Goal: Information Seeking & Learning: Learn about a topic

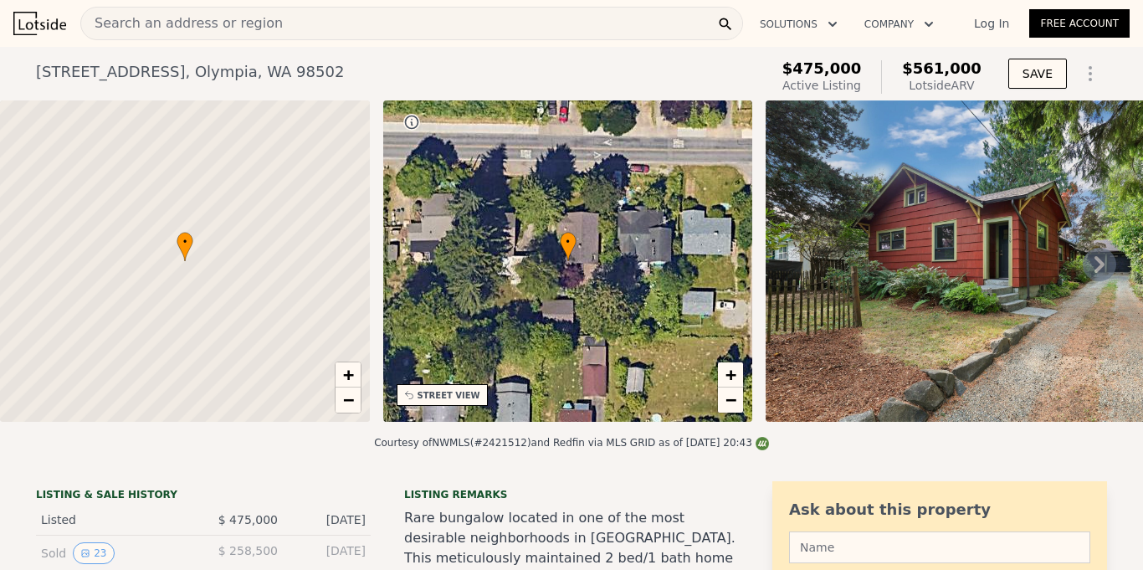
scroll to position [277, 0]
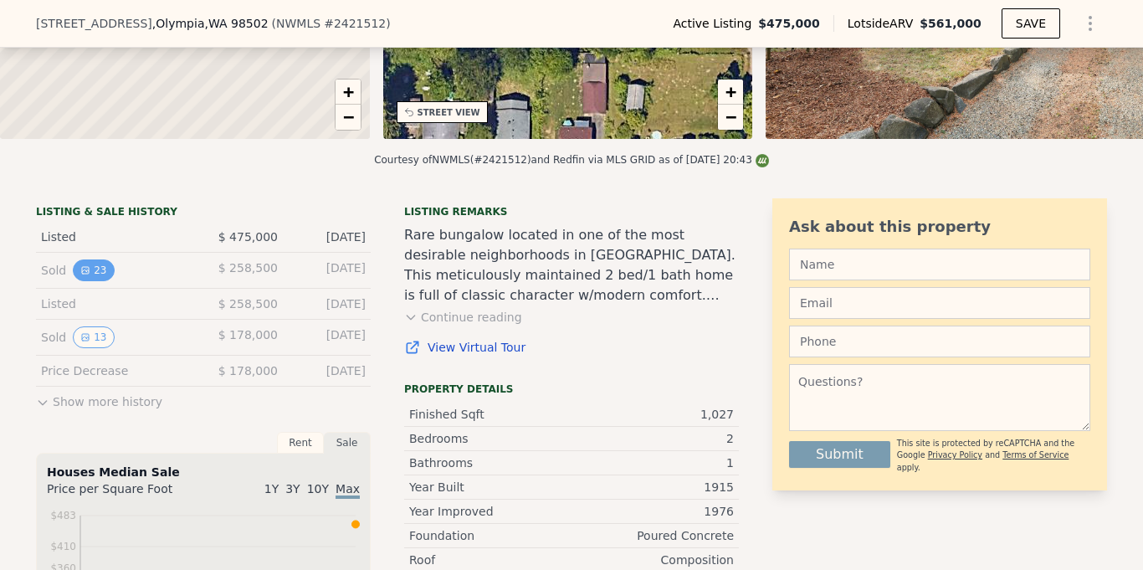
click at [91, 271] on button "23" at bounding box center [93, 270] width 41 height 22
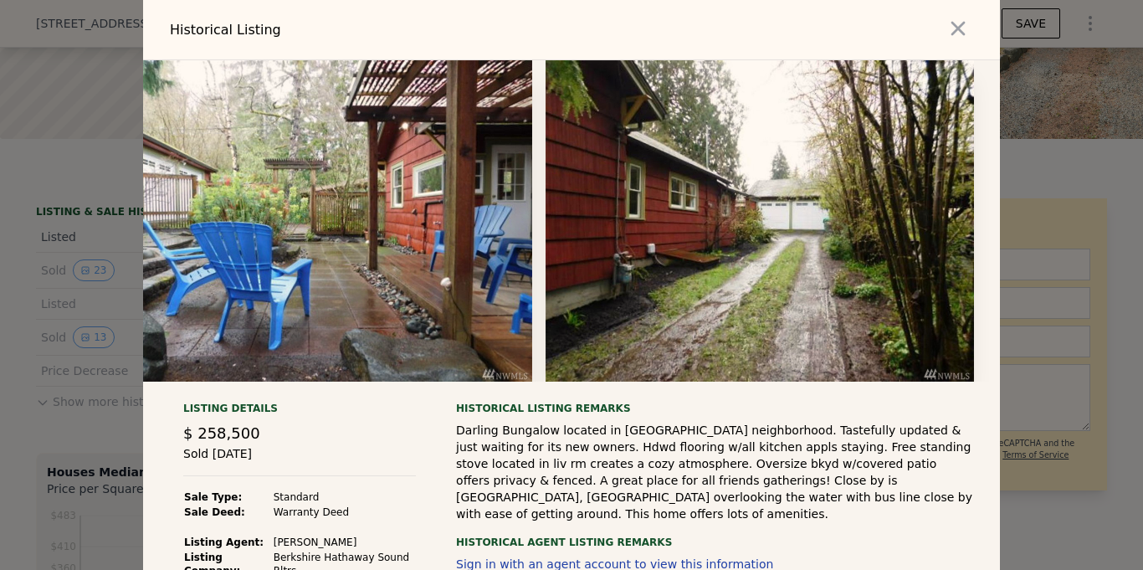
scroll to position [0, 9333]
click at [967, 27] on icon "button" at bounding box center [958, 28] width 23 height 23
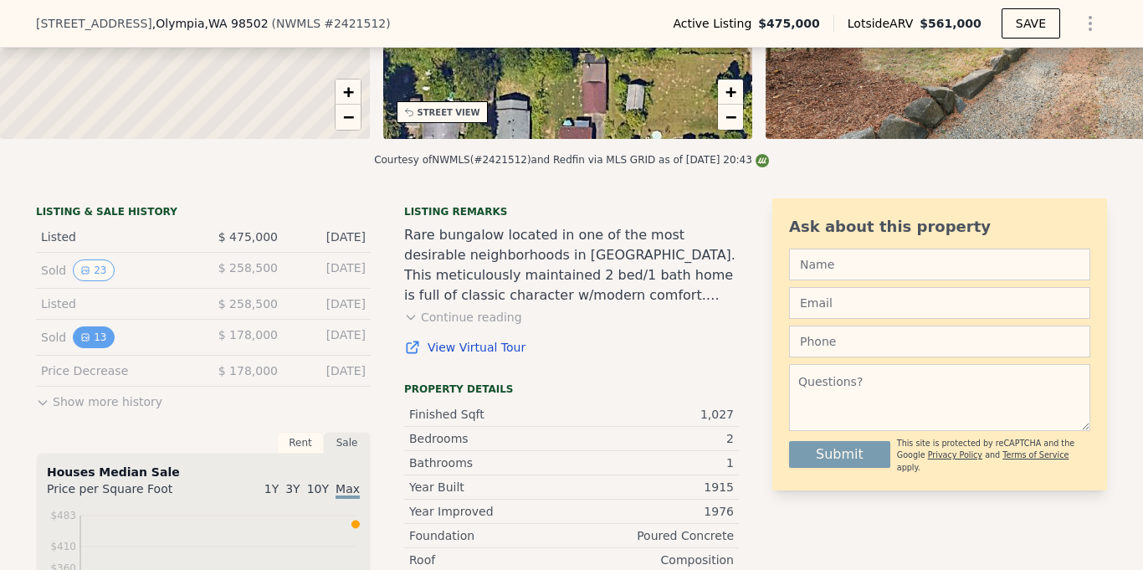
click at [90, 340] on button "13" at bounding box center [93, 337] width 41 height 22
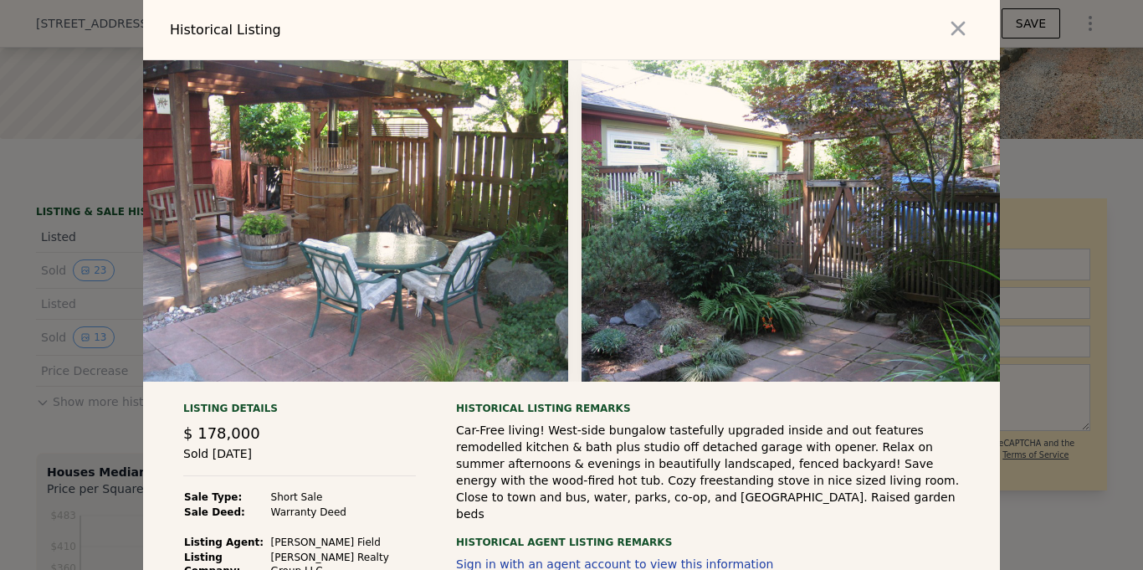
scroll to position [0, 4111]
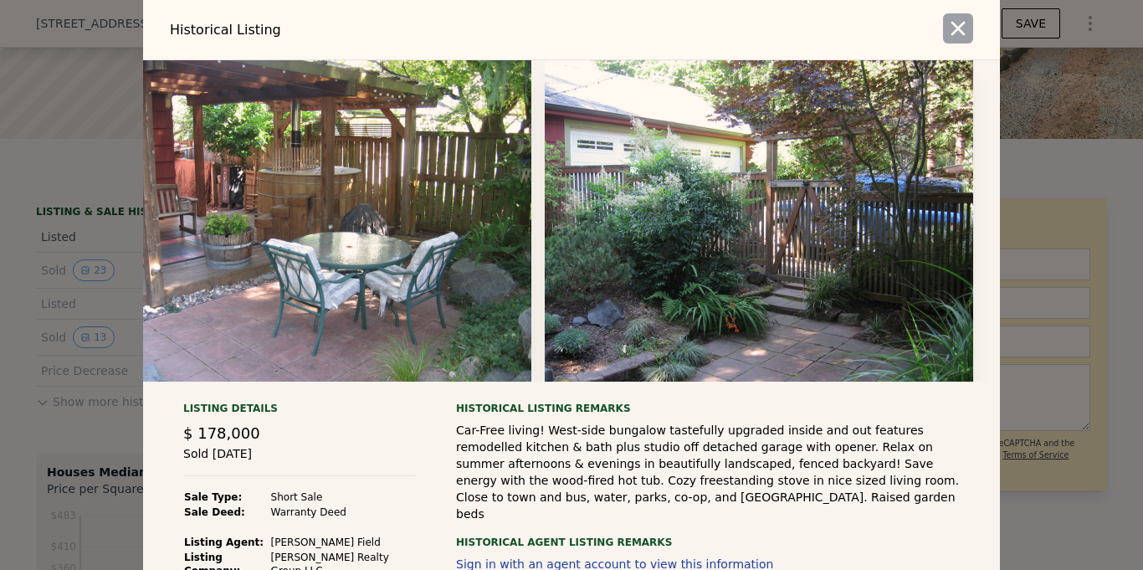
click at [953, 26] on icon "button" at bounding box center [958, 28] width 23 height 23
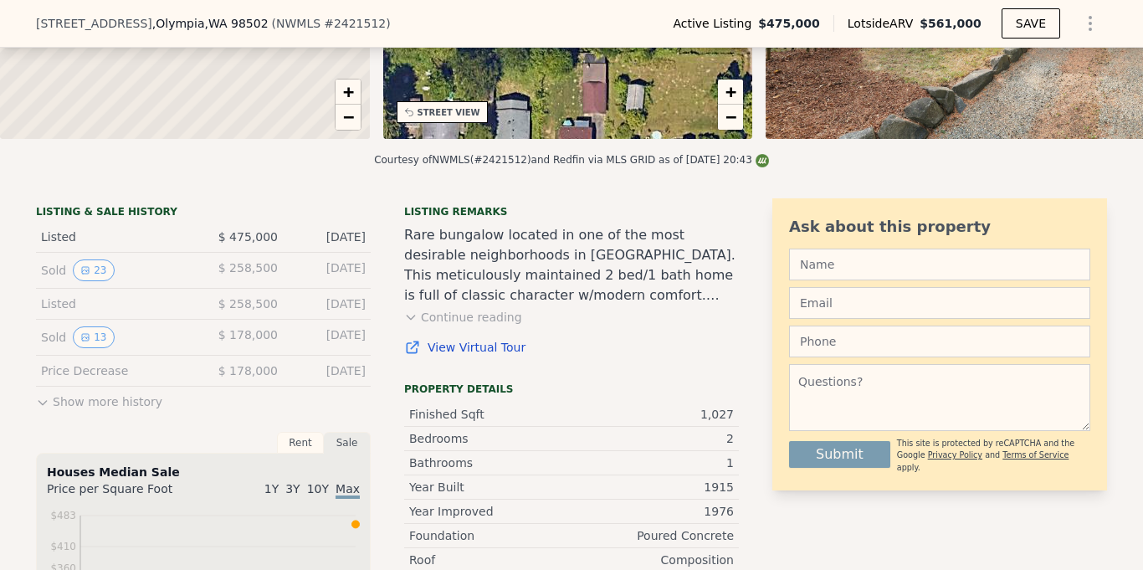
click at [36, 405] on icon at bounding box center [42, 402] width 13 height 13
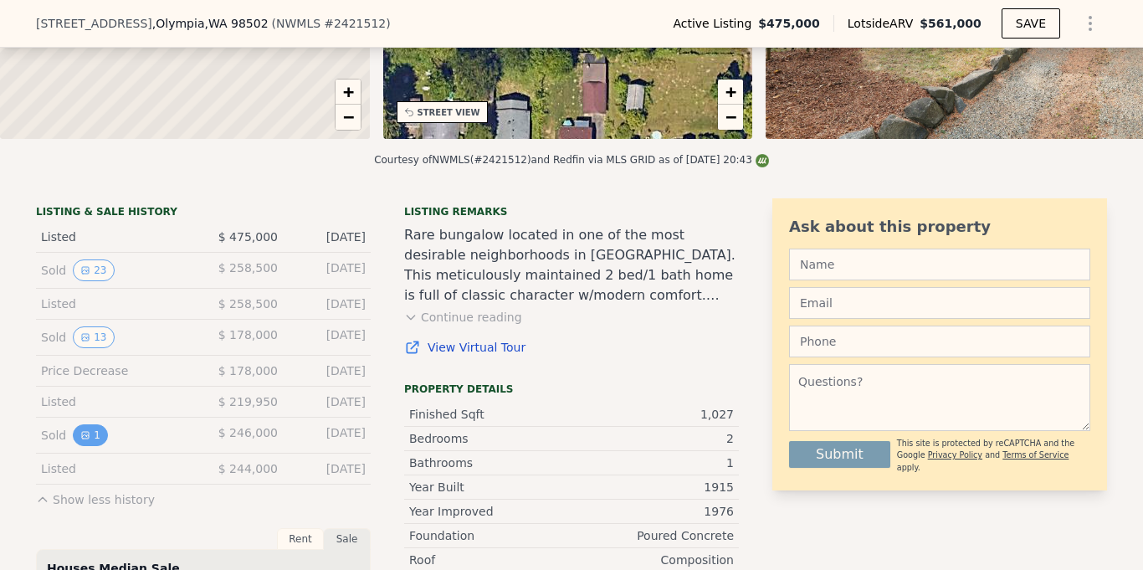
click at [92, 431] on button "1" at bounding box center [90, 435] width 35 height 22
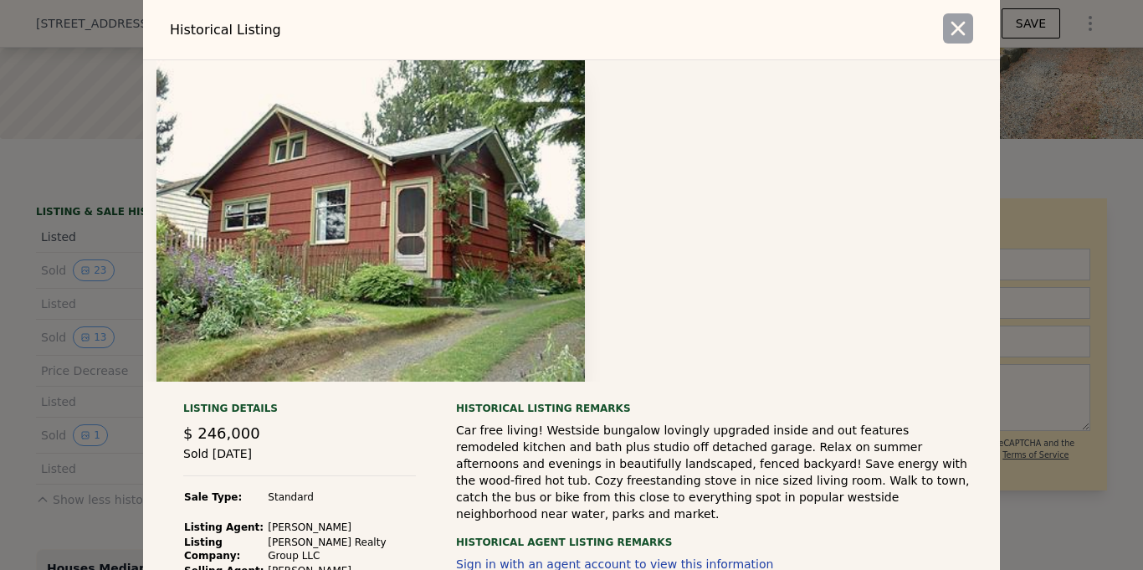
click at [947, 37] on icon "button" at bounding box center [958, 28] width 23 height 23
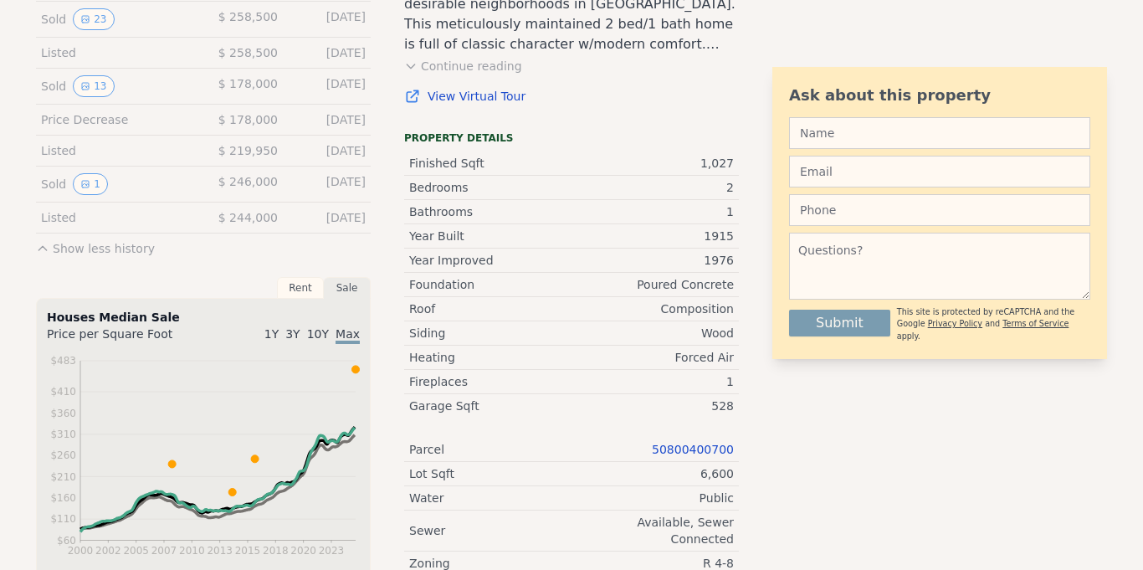
scroll to position [0, 0]
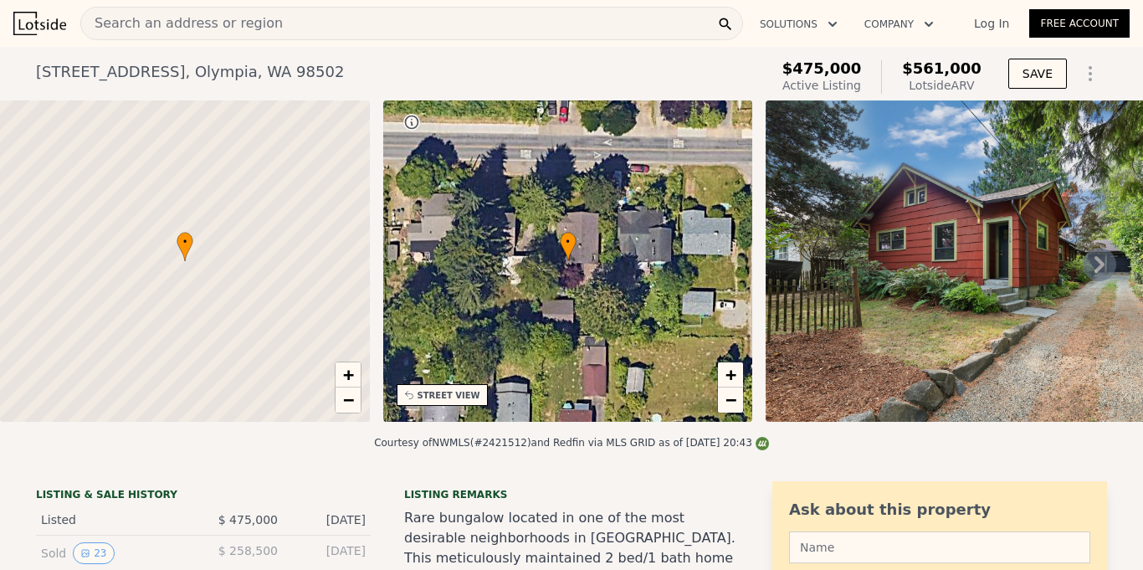
click at [235, 19] on span "Search an address or region" at bounding box center [182, 23] width 202 height 20
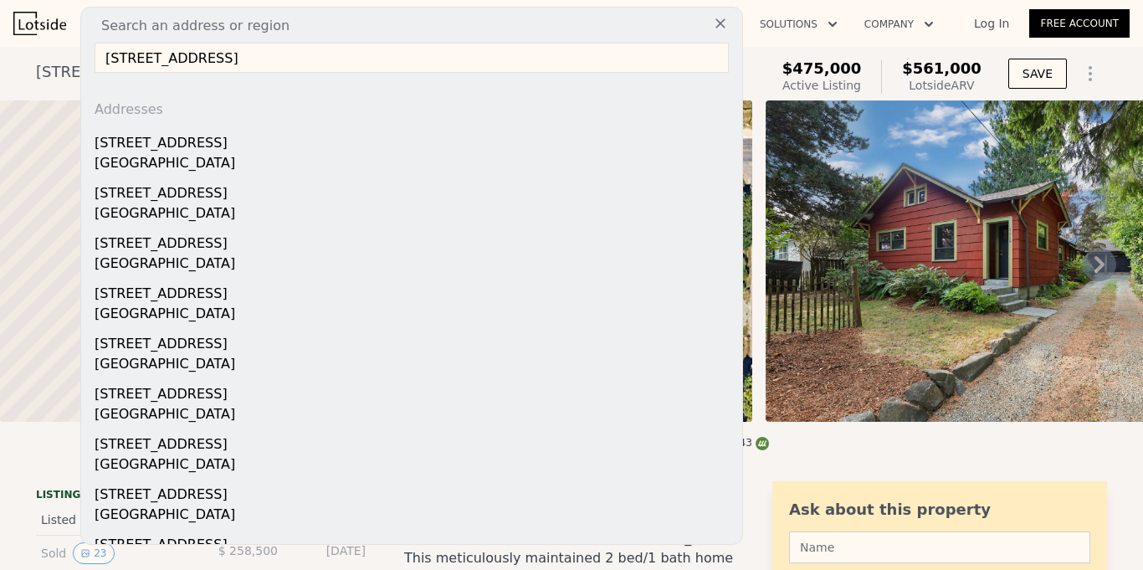
type input "[STREET_ADDRESS]"
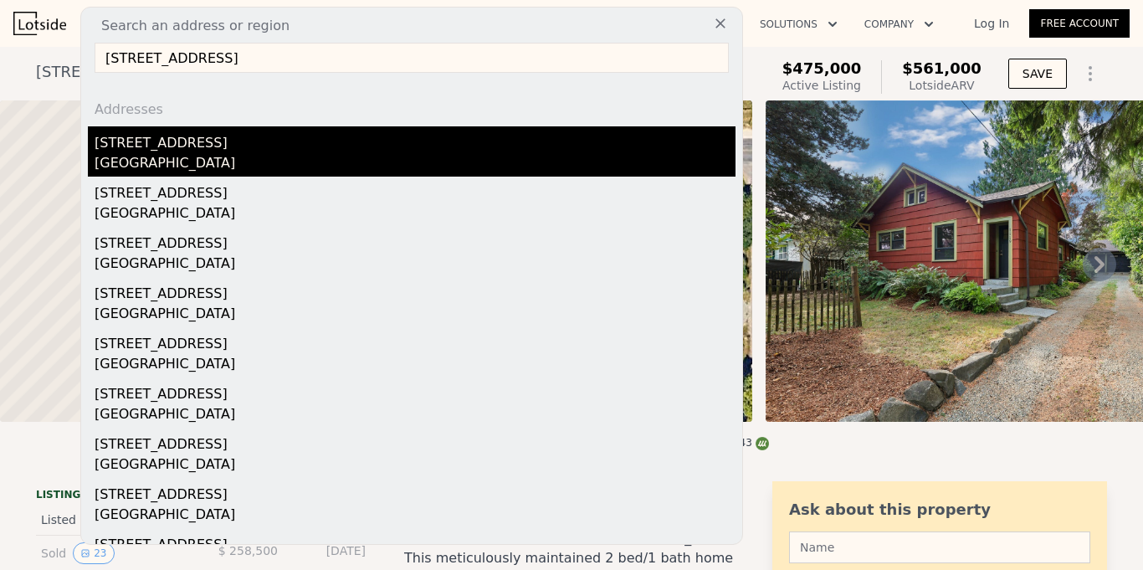
click at [181, 156] on div "[GEOGRAPHIC_DATA]" at bounding box center [415, 164] width 641 height 23
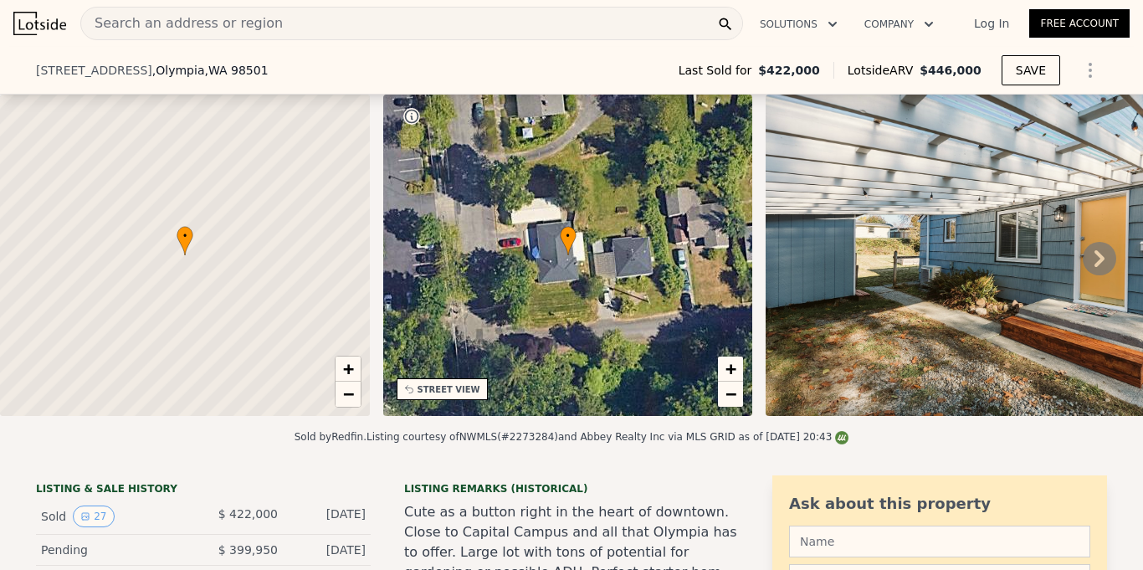
scroll to position [335, 0]
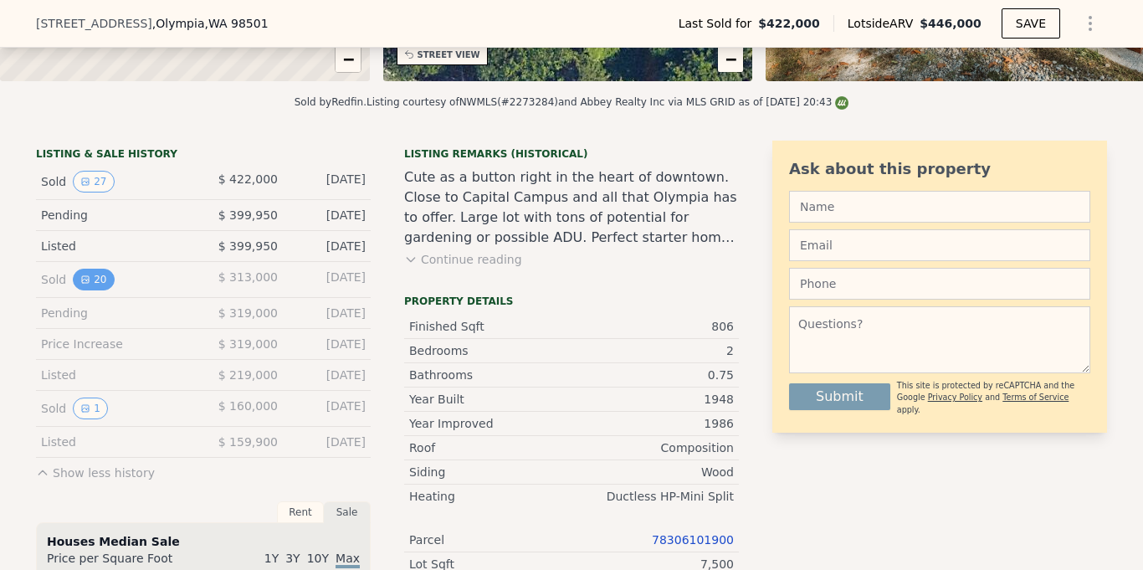
click at [96, 277] on button "20" at bounding box center [93, 280] width 41 height 22
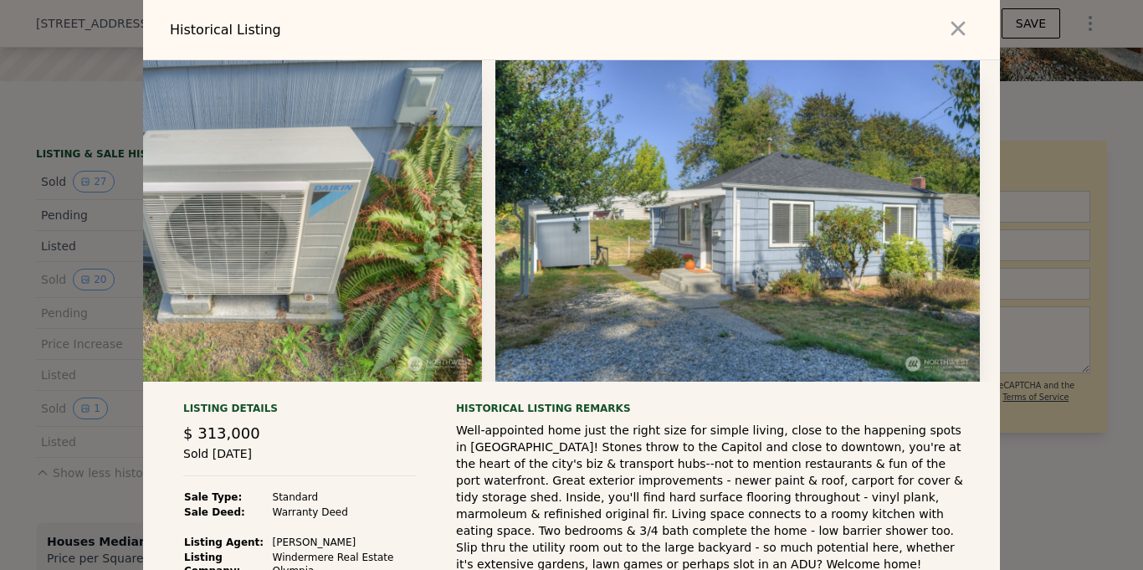
scroll to position [0, 8463]
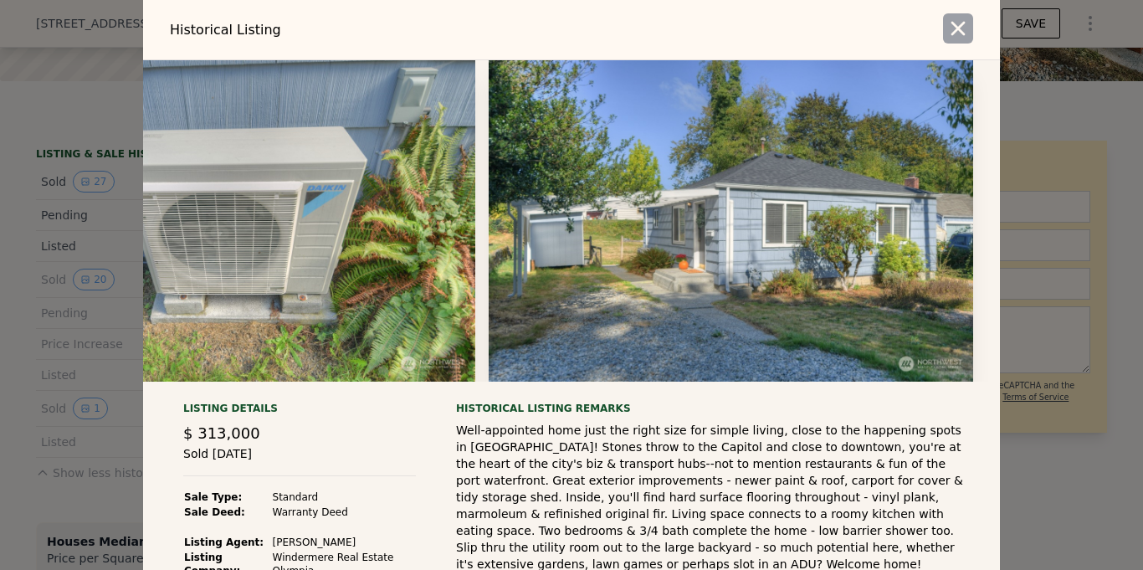
click at [957, 33] on icon "button" at bounding box center [958, 28] width 23 height 23
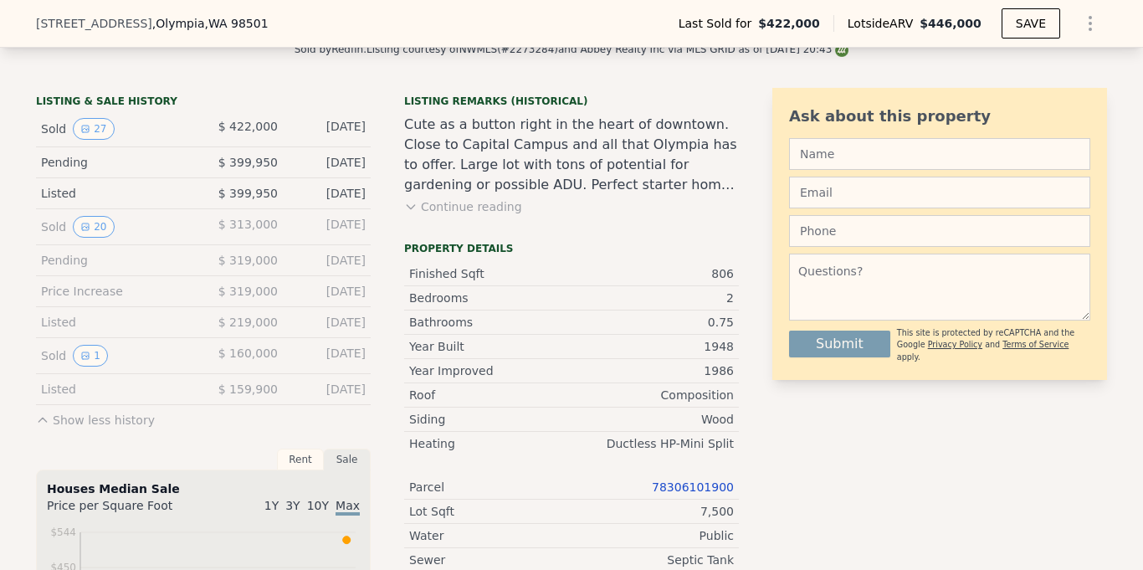
scroll to position [398, 0]
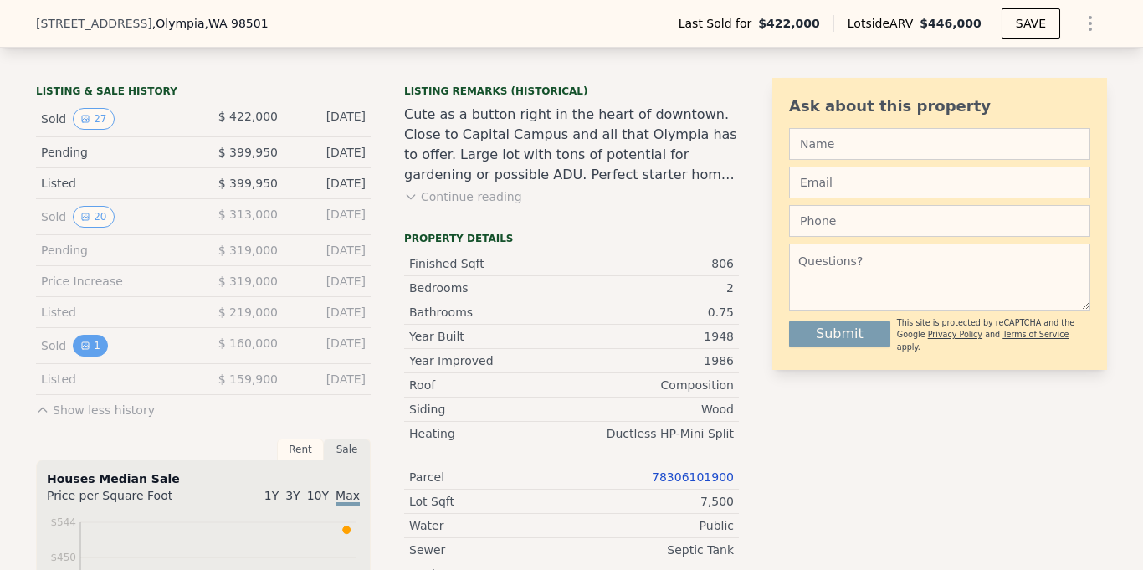
click at [88, 350] on button "1" at bounding box center [90, 346] width 35 height 22
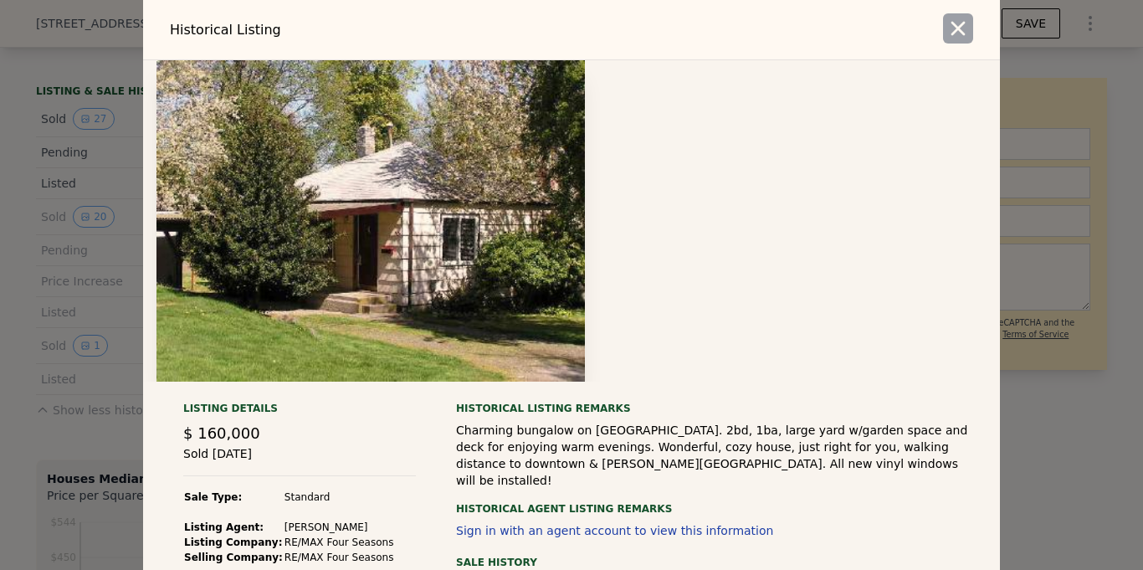
click at [959, 27] on icon "button" at bounding box center [959, 29] width 14 height 14
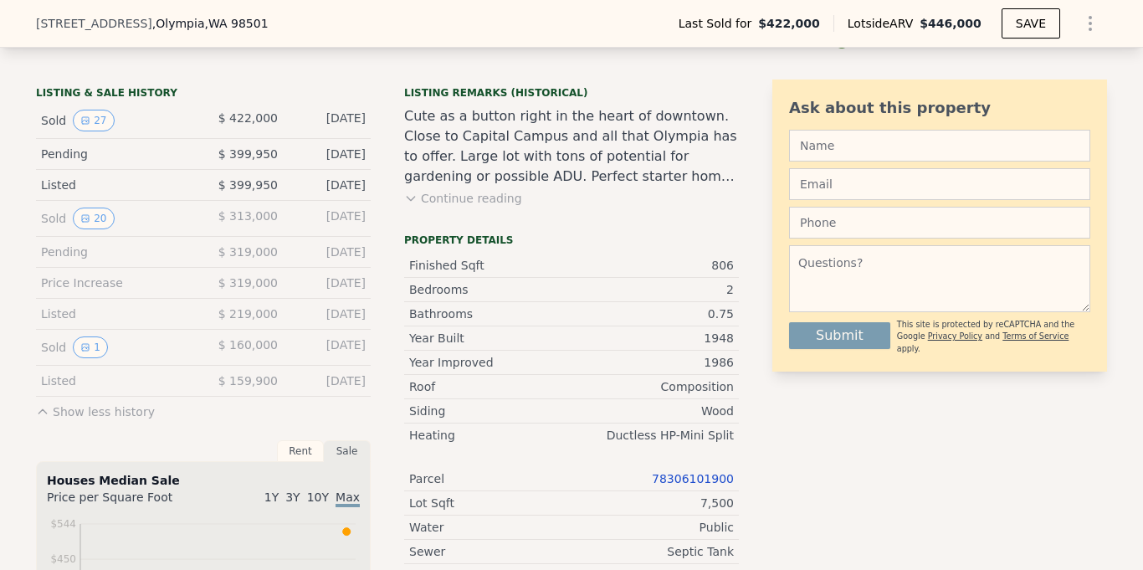
scroll to position [392, 0]
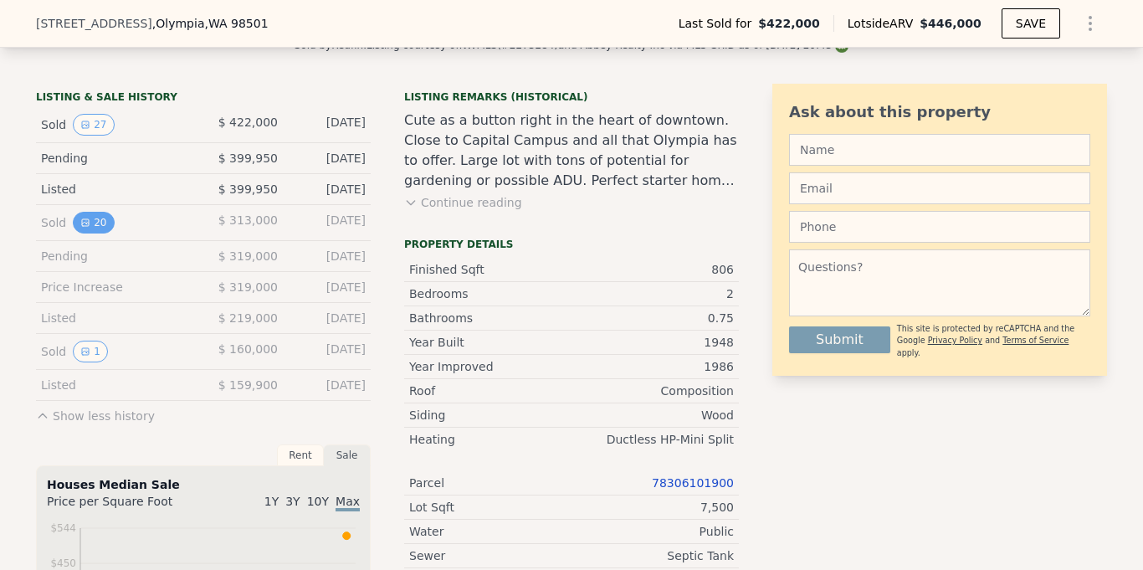
click at [98, 223] on button "20" at bounding box center [93, 223] width 41 height 22
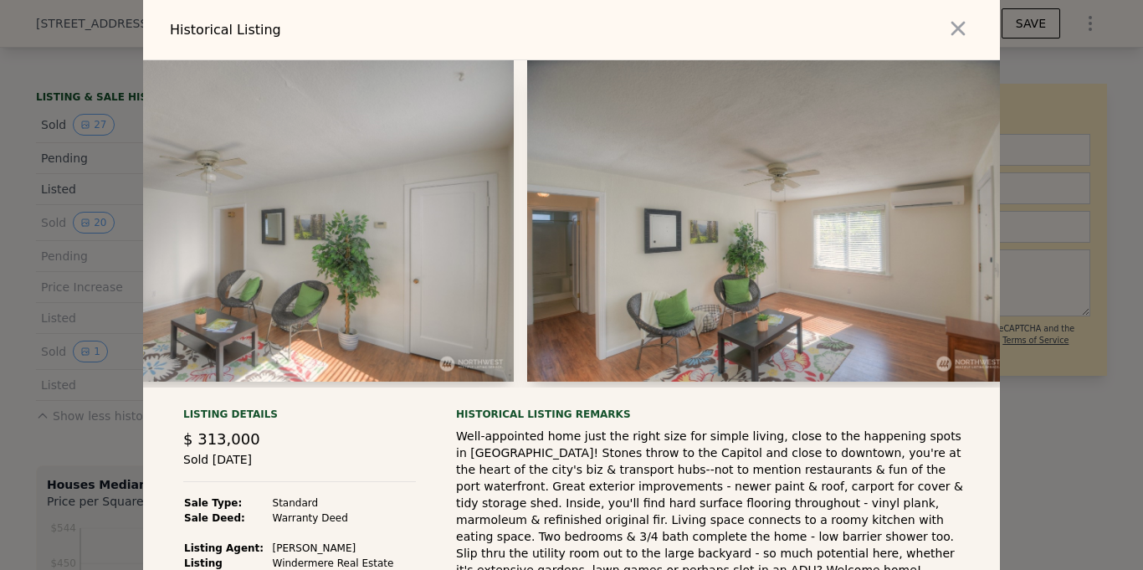
scroll to position [0, 628]
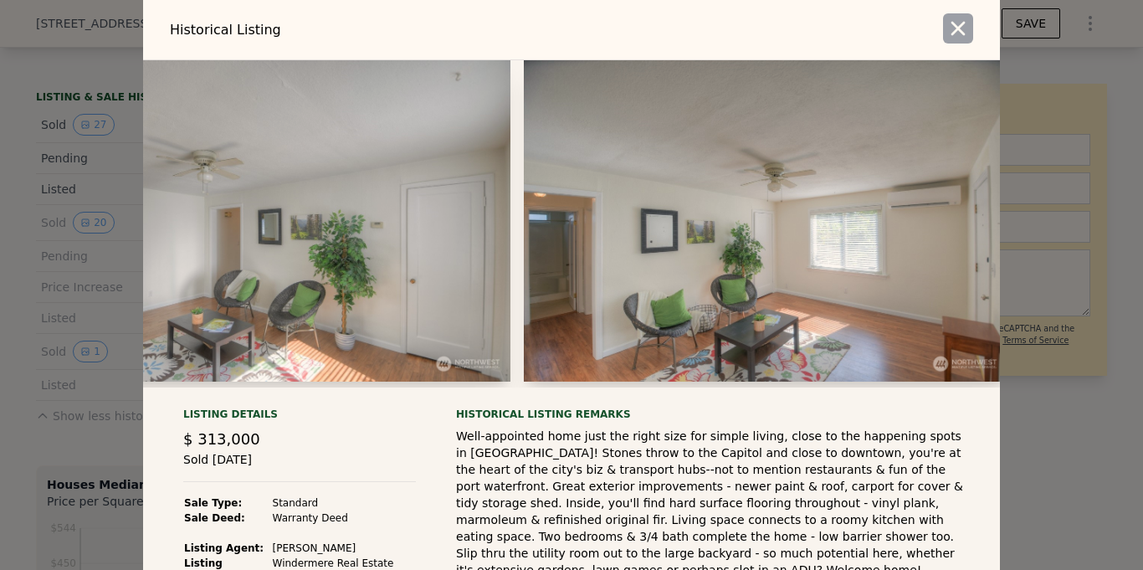
click at [960, 32] on icon "button" at bounding box center [958, 28] width 23 height 23
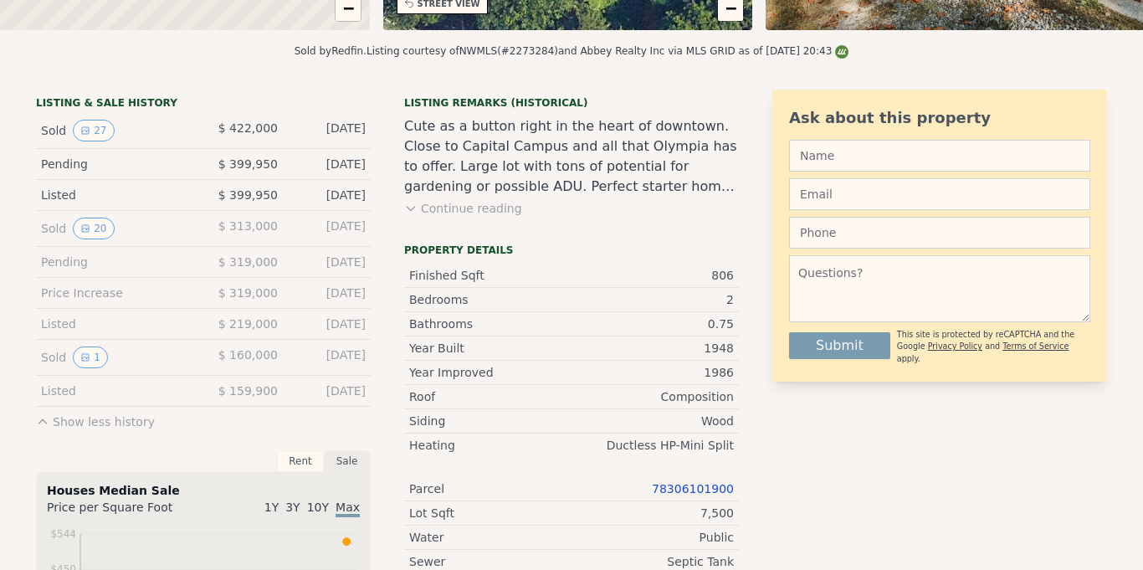
scroll to position [0, 0]
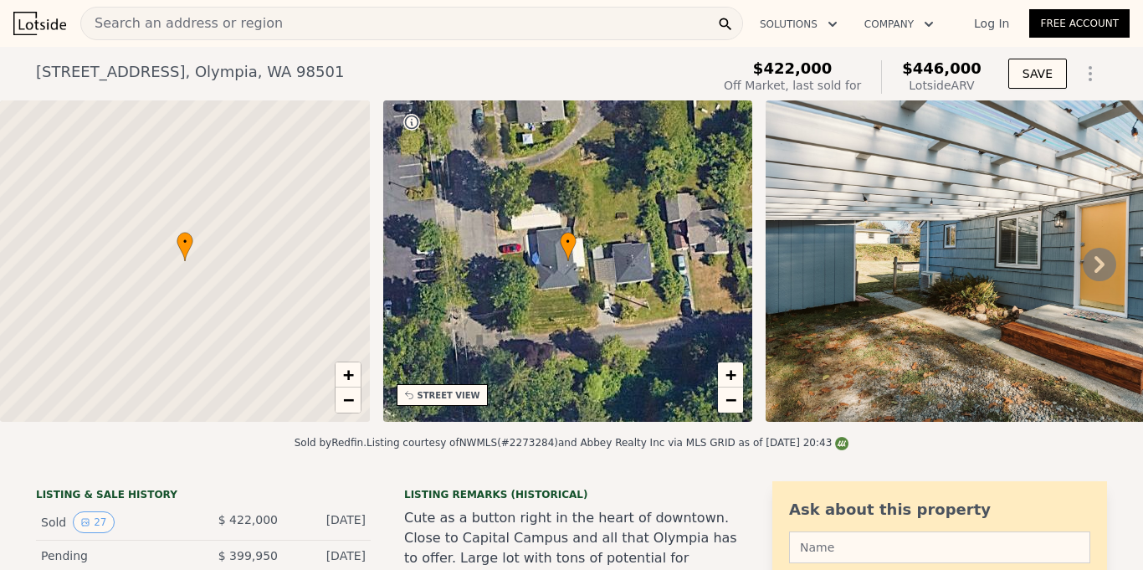
click at [288, 22] on div "Search an address or region" at bounding box center [411, 23] width 663 height 33
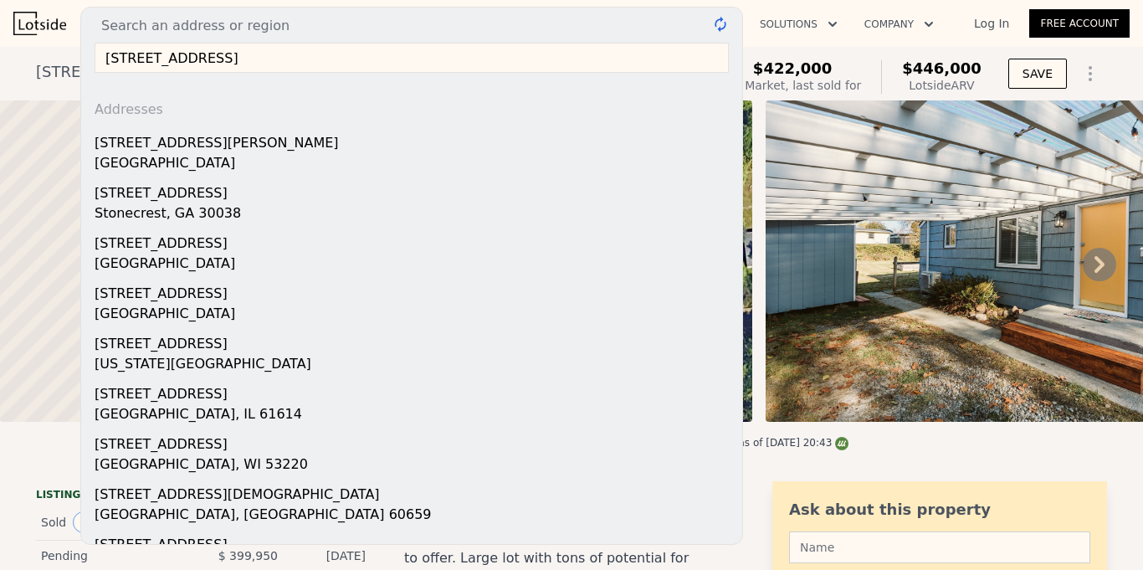
type input "[STREET_ADDRESS]"
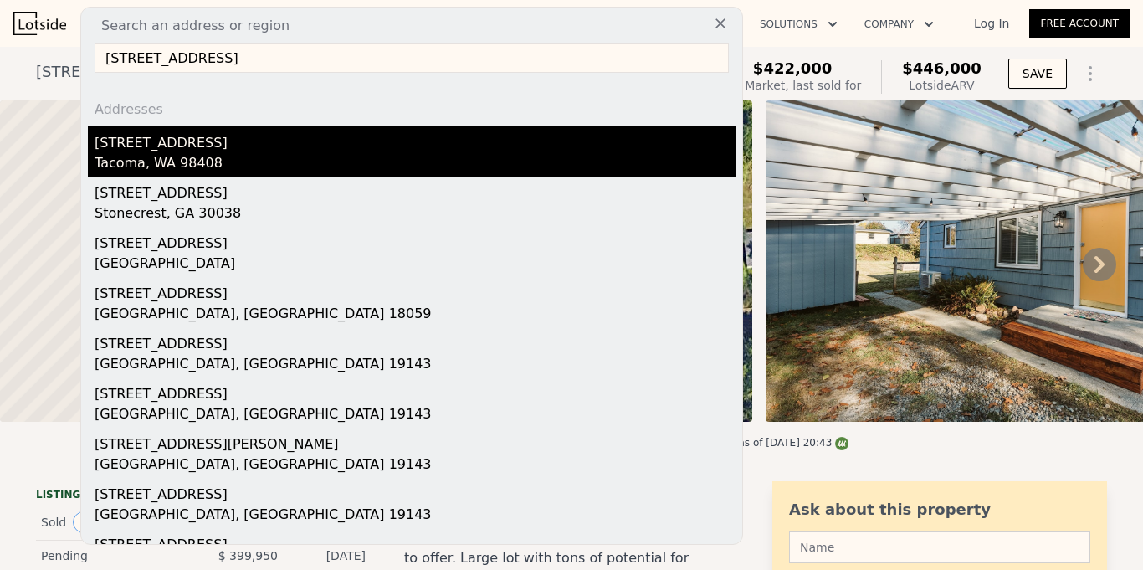
click at [144, 145] on div "[STREET_ADDRESS]" at bounding box center [415, 139] width 641 height 27
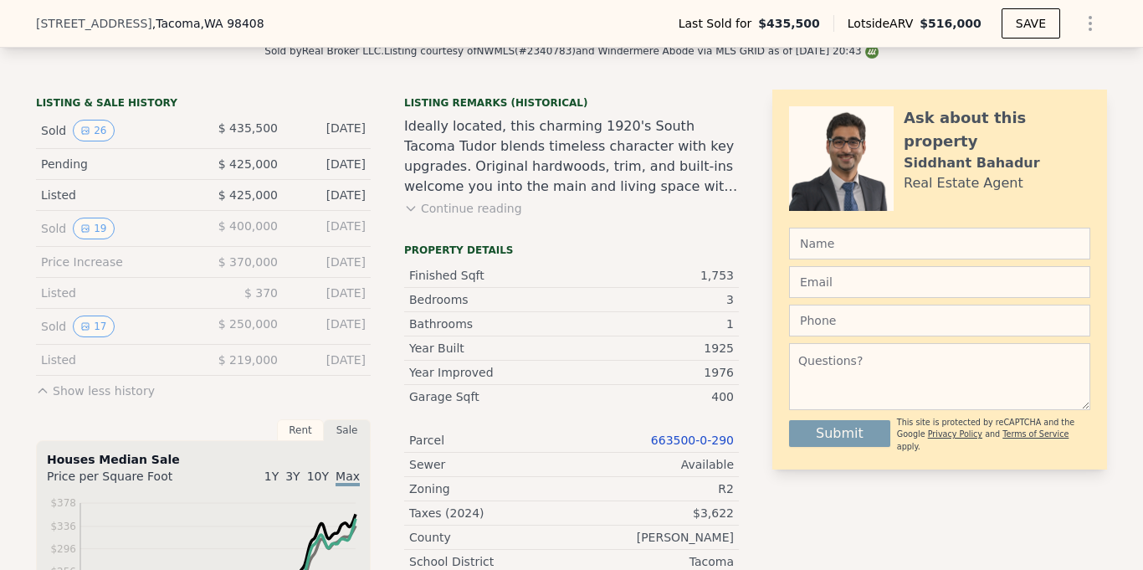
scroll to position [395, 0]
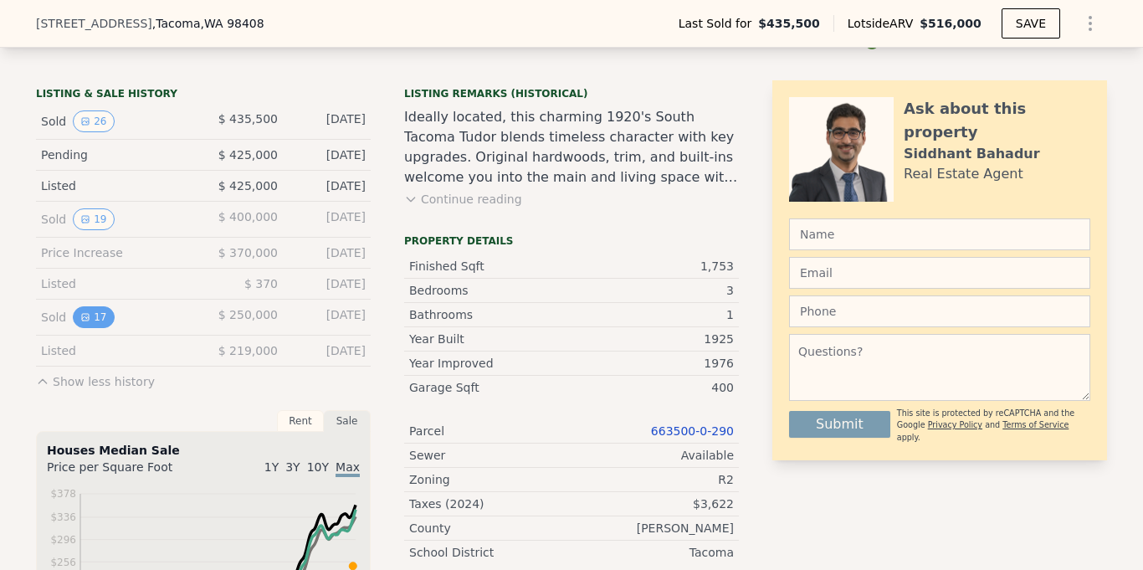
click at [98, 316] on button "17" at bounding box center [93, 317] width 41 height 22
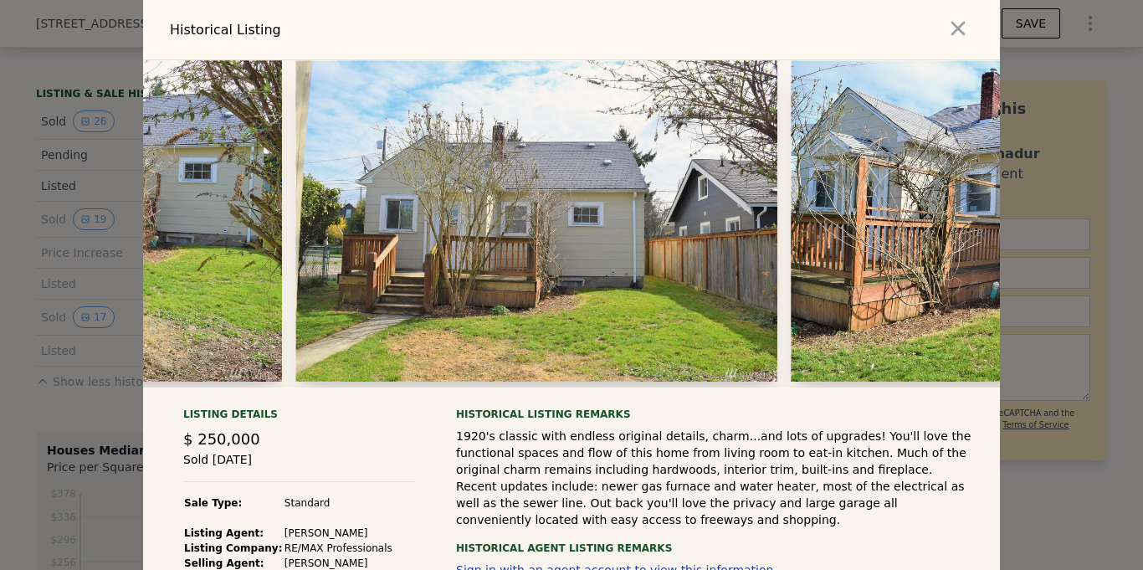
scroll to position [0, 5896]
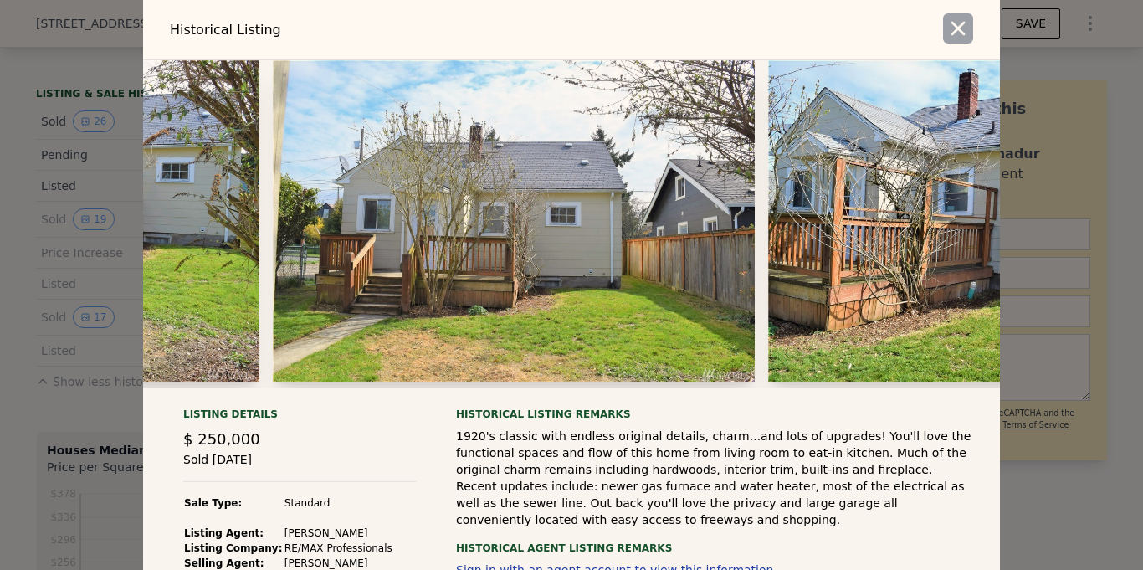
click at [952, 31] on icon "button" at bounding box center [958, 28] width 23 height 23
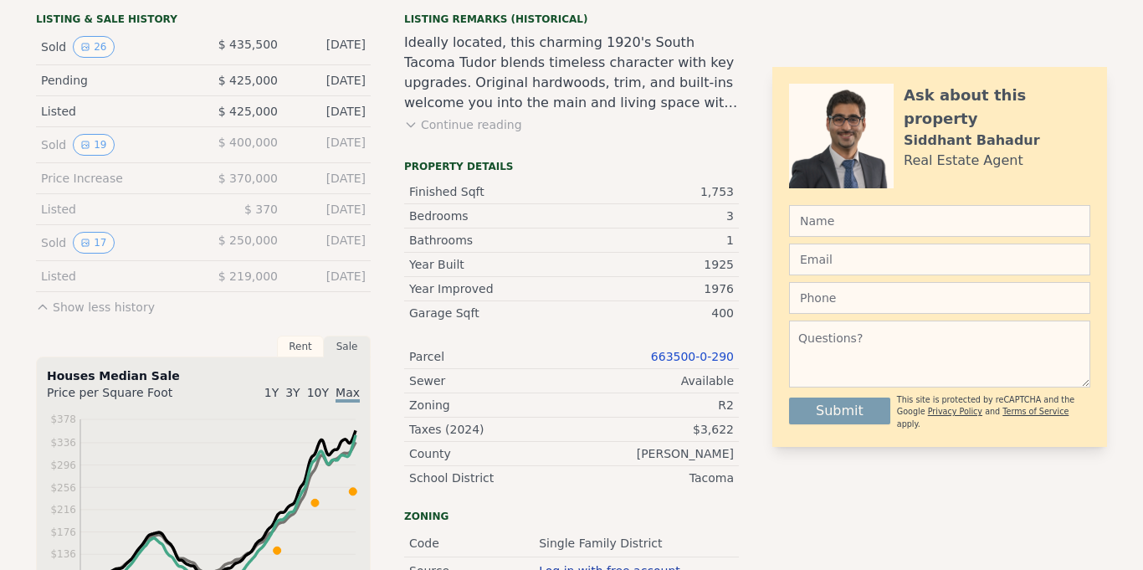
scroll to position [0, 0]
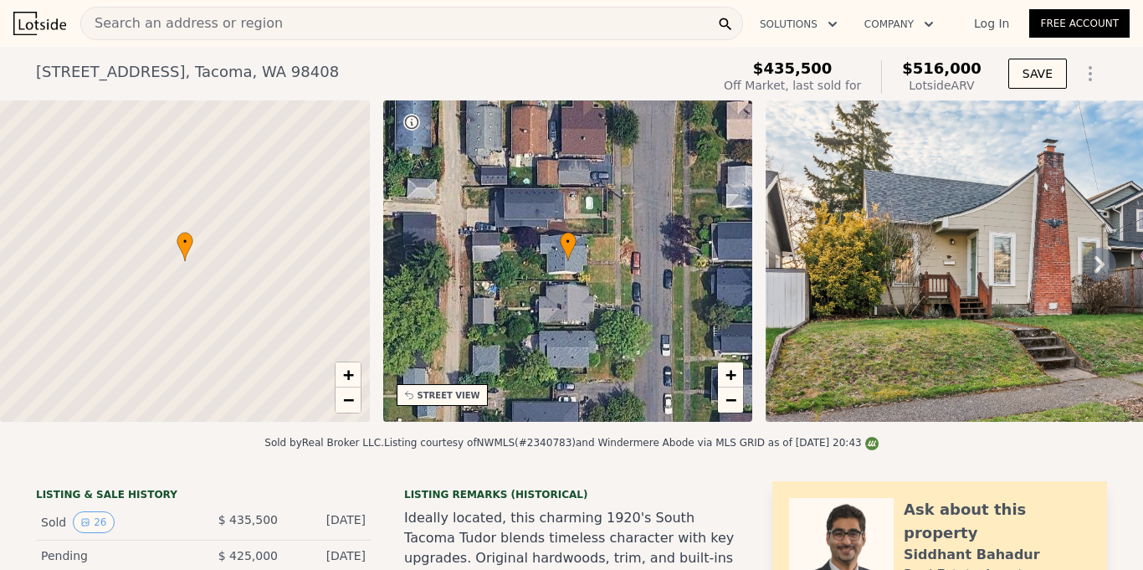
click at [177, 21] on span "Search an address or region" at bounding box center [182, 23] width 202 height 20
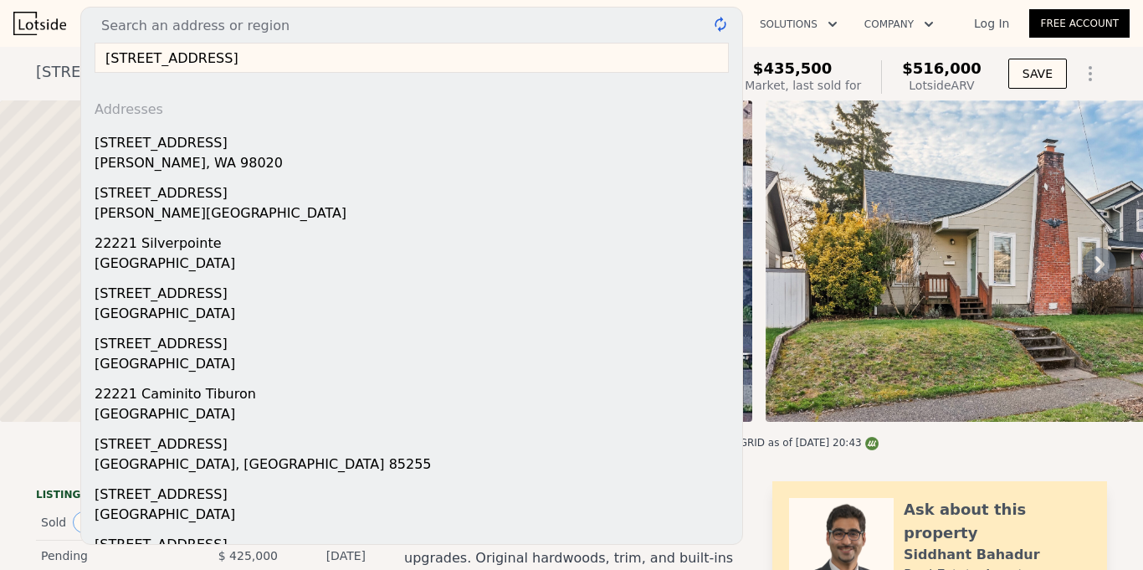
type input "[STREET_ADDRESS]"
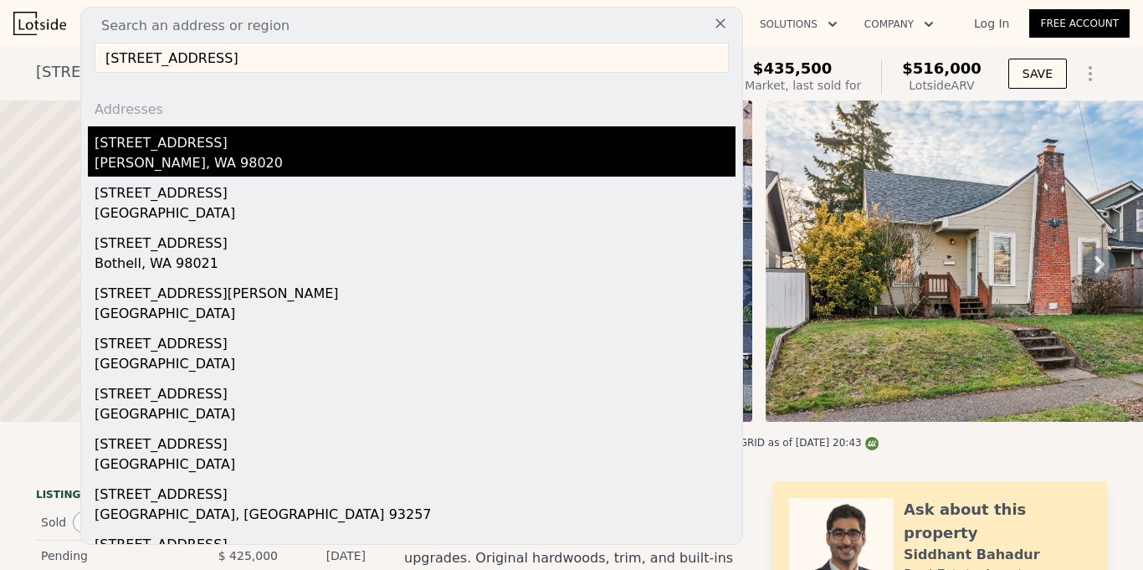
click at [212, 159] on div "[PERSON_NAME], WA 98020" at bounding box center [415, 164] width 641 height 23
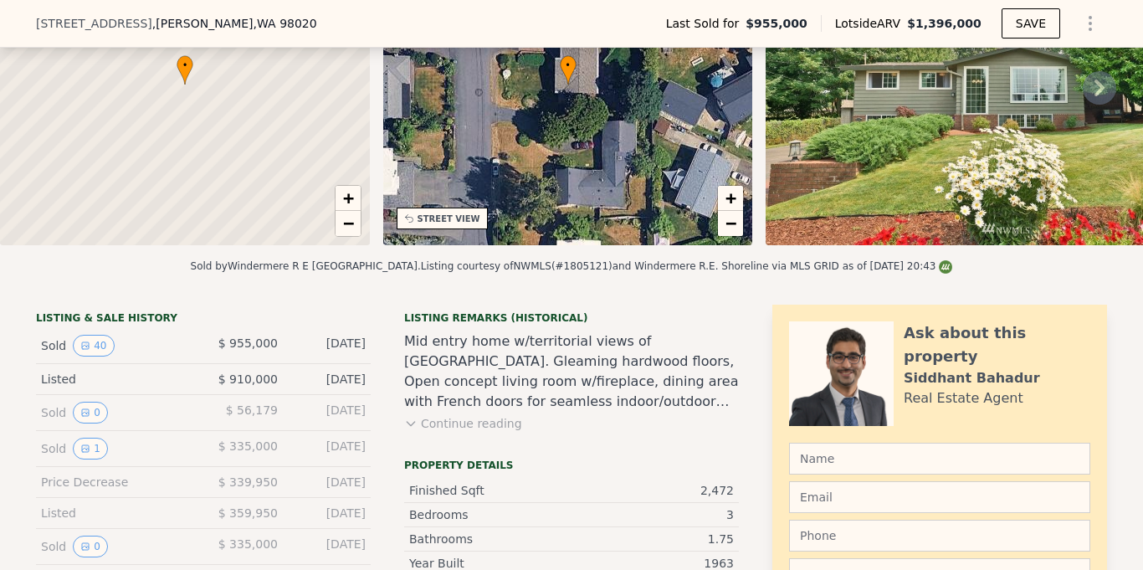
scroll to position [348, 0]
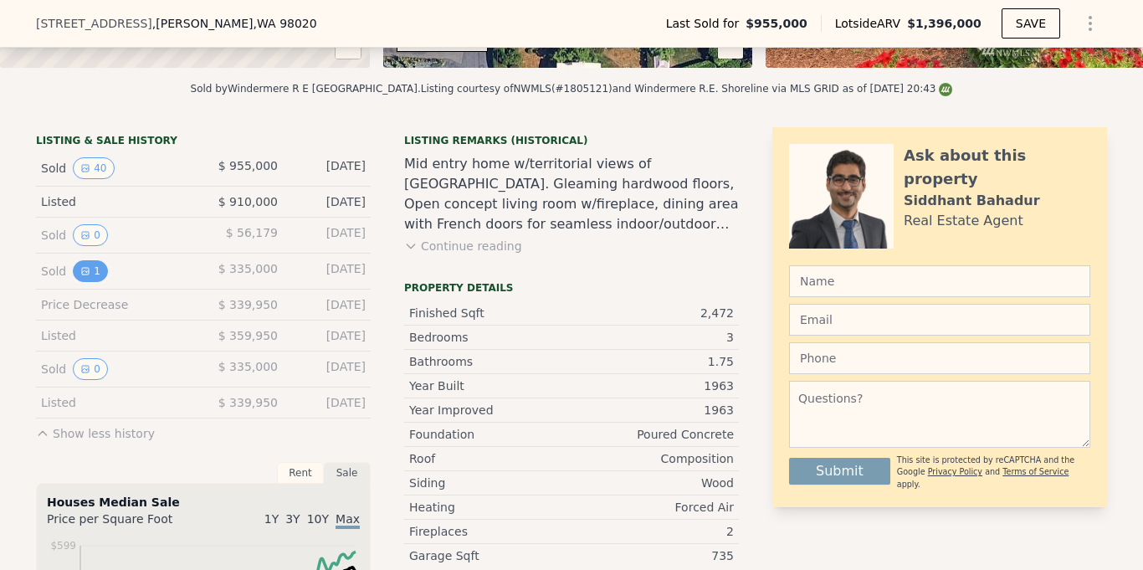
click at [91, 271] on button "1" at bounding box center [90, 271] width 35 height 22
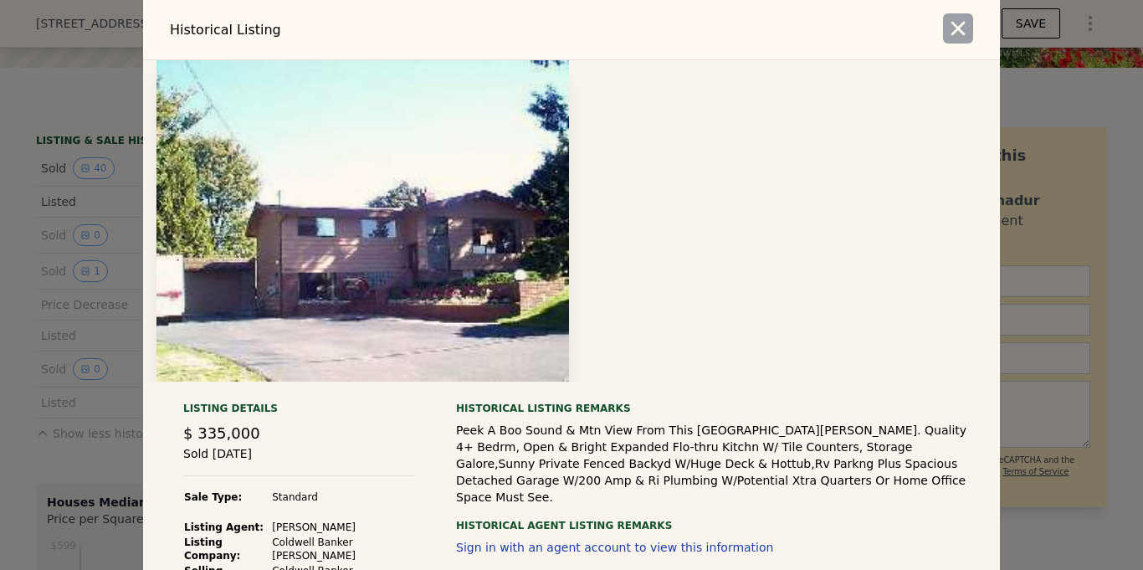
click at [965, 33] on icon "button" at bounding box center [958, 28] width 23 height 23
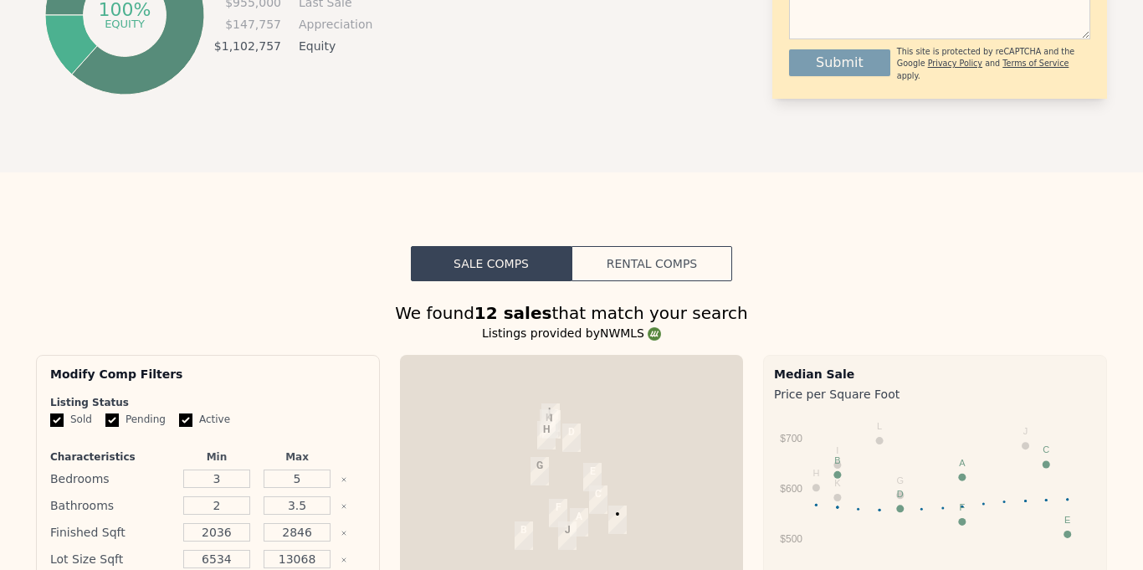
scroll to position [0, 0]
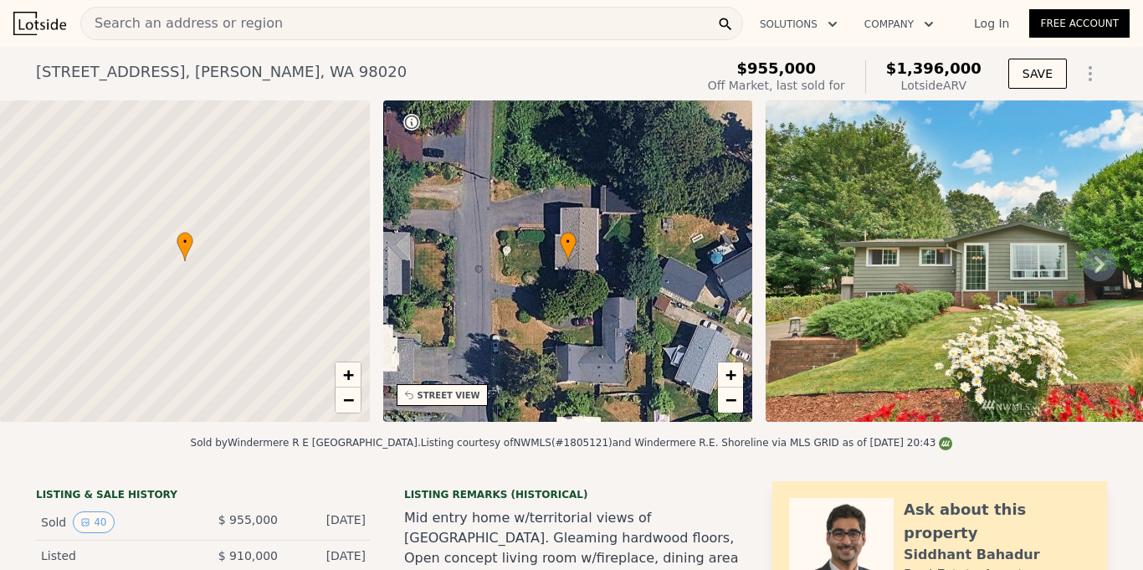
click at [301, 17] on div "Search an address or region" at bounding box center [411, 23] width 663 height 33
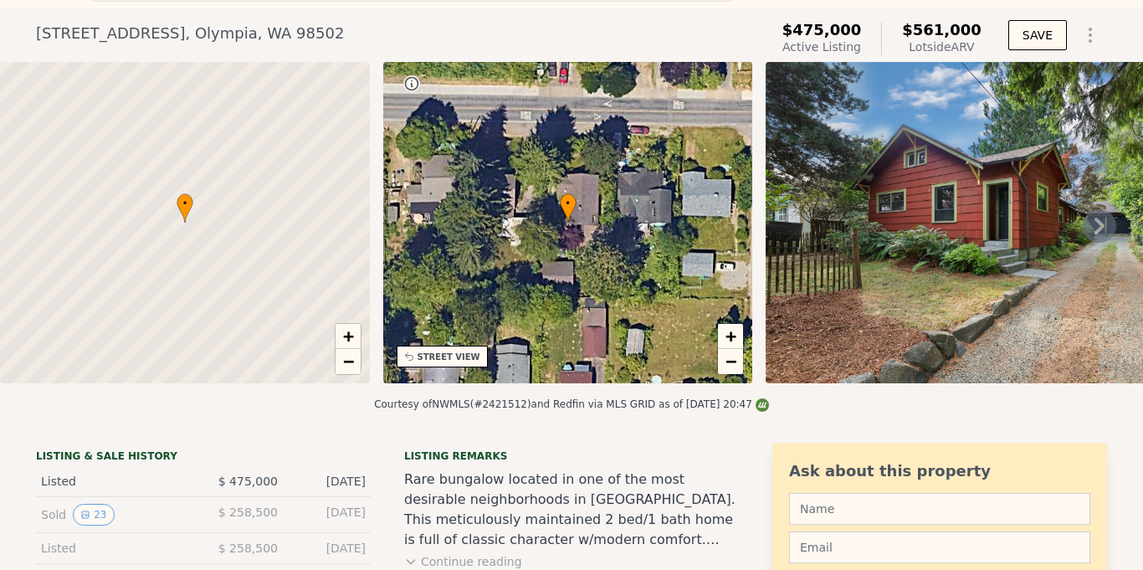
scroll to position [374, 0]
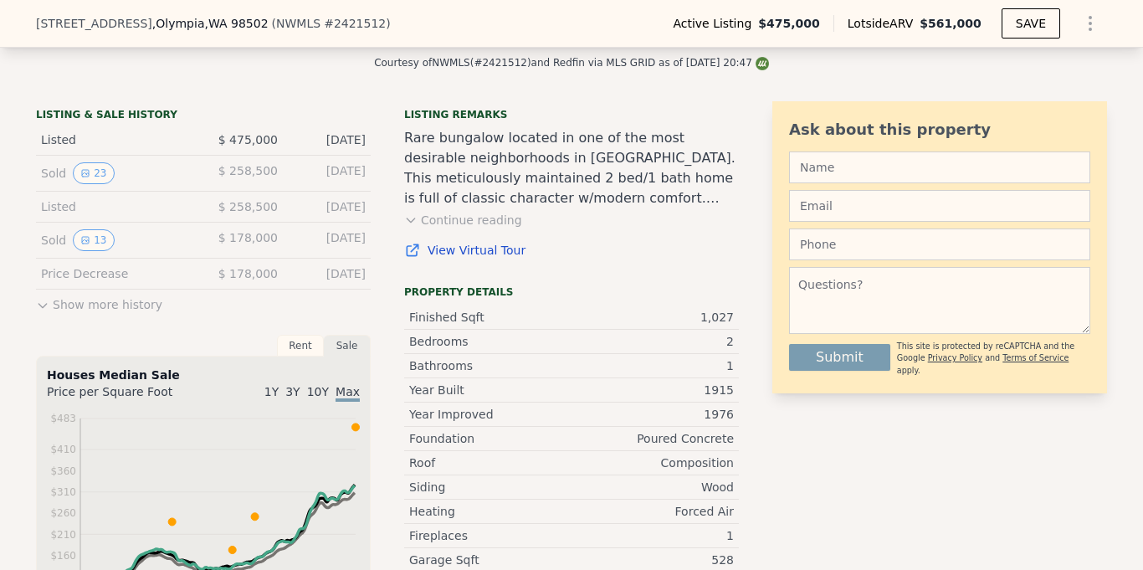
click at [38, 301] on icon at bounding box center [42, 305] width 13 height 13
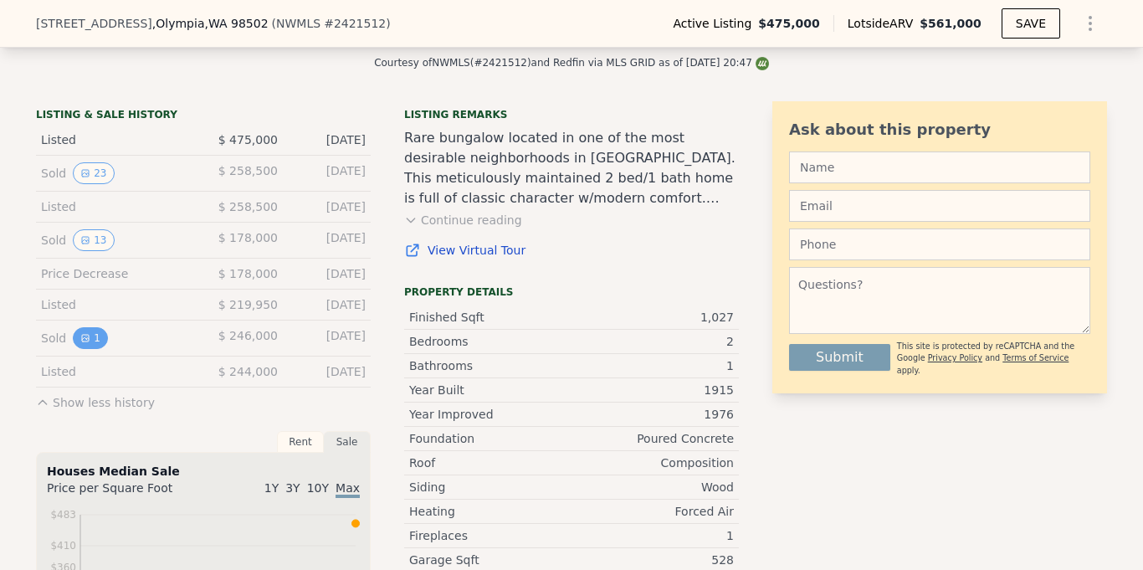
click at [86, 335] on icon "View historical data" at bounding box center [85, 338] width 10 height 10
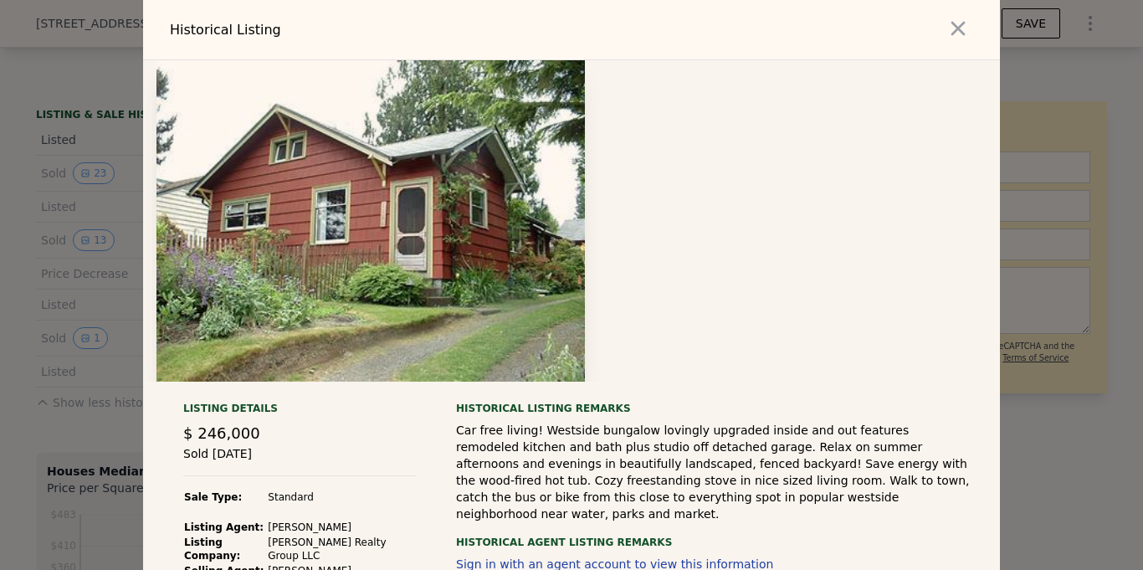
click at [93, 238] on div at bounding box center [571, 285] width 1143 height 570
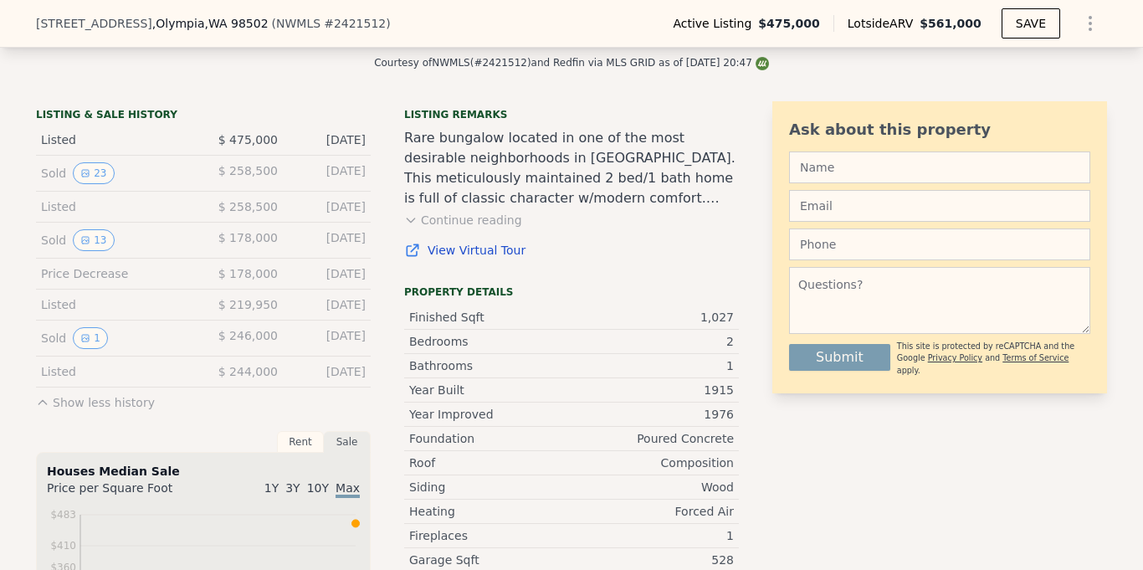
click at [93, 238] on button "13" at bounding box center [93, 240] width 41 height 22
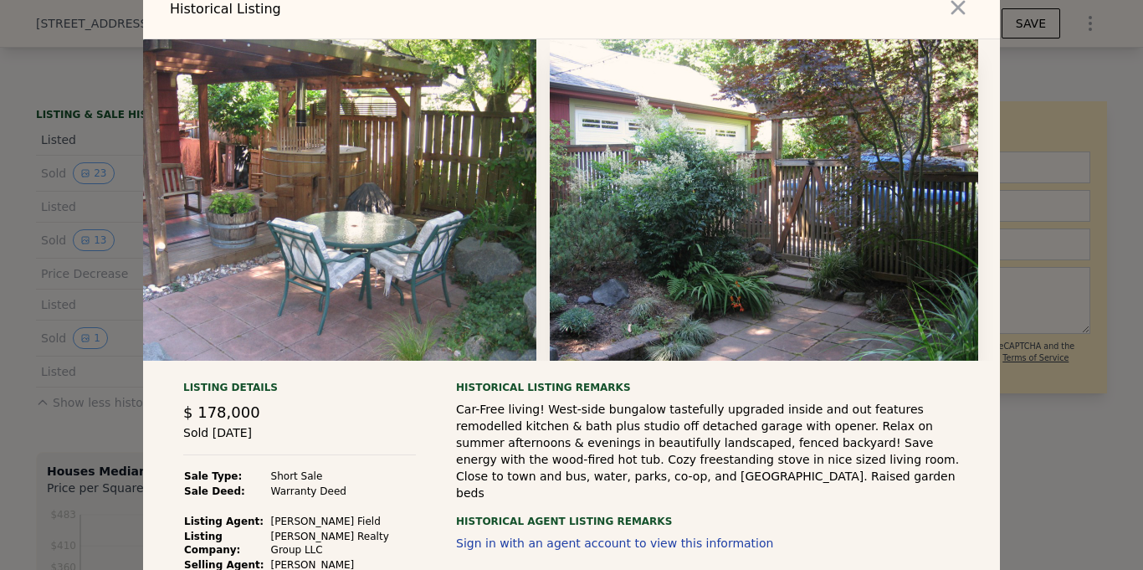
scroll to position [0, 4111]
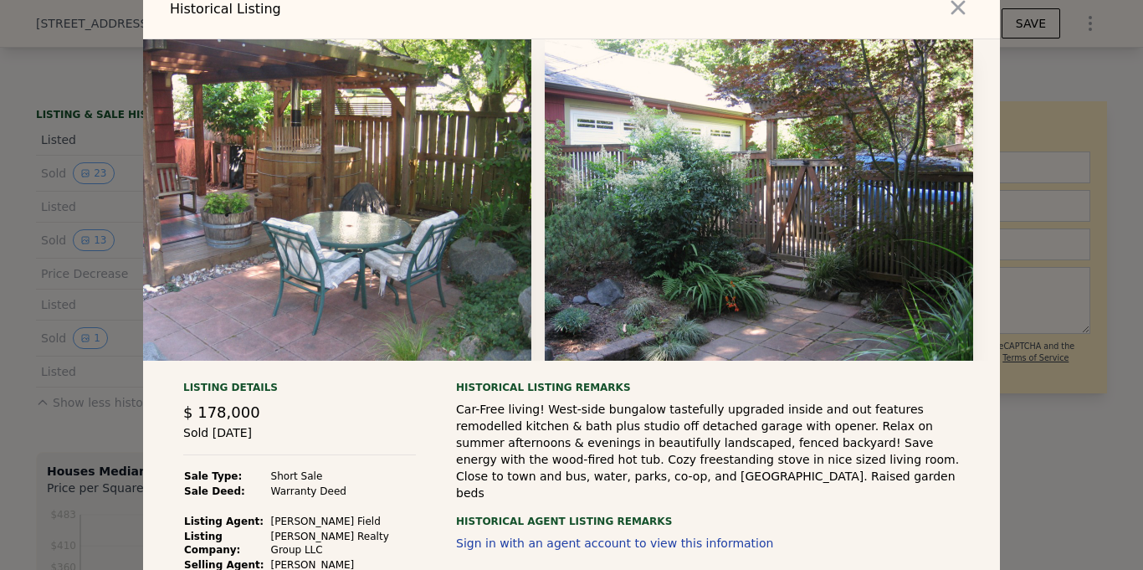
click at [32, 424] on div at bounding box center [571, 285] width 1143 height 570
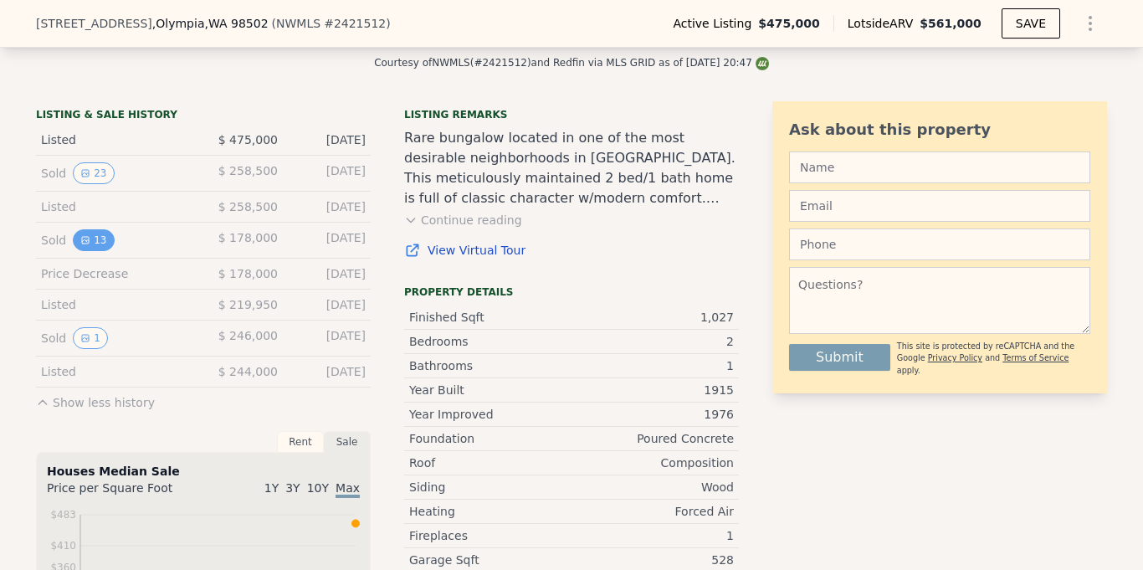
click at [96, 234] on button "13" at bounding box center [93, 240] width 41 height 22
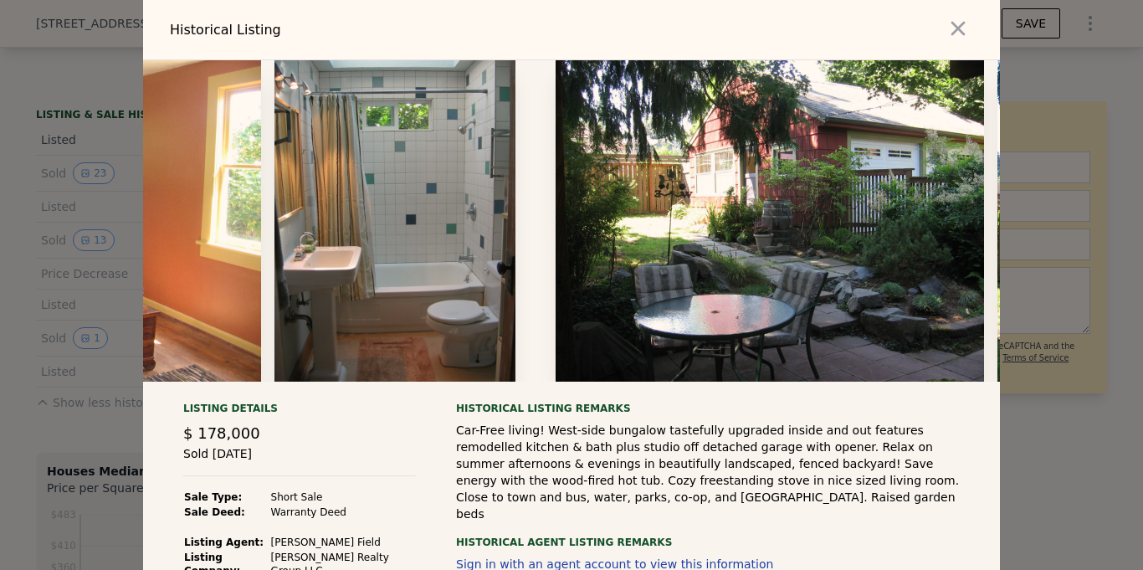
scroll to position [0, 2770]
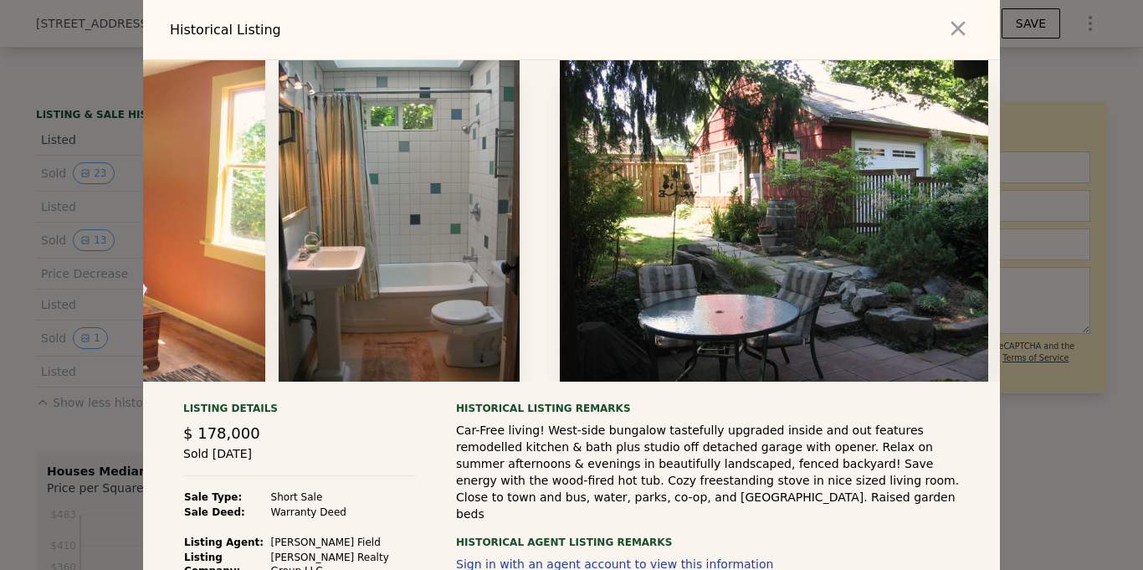
click at [8, 462] on div at bounding box center [571, 285] width 1143 height 570
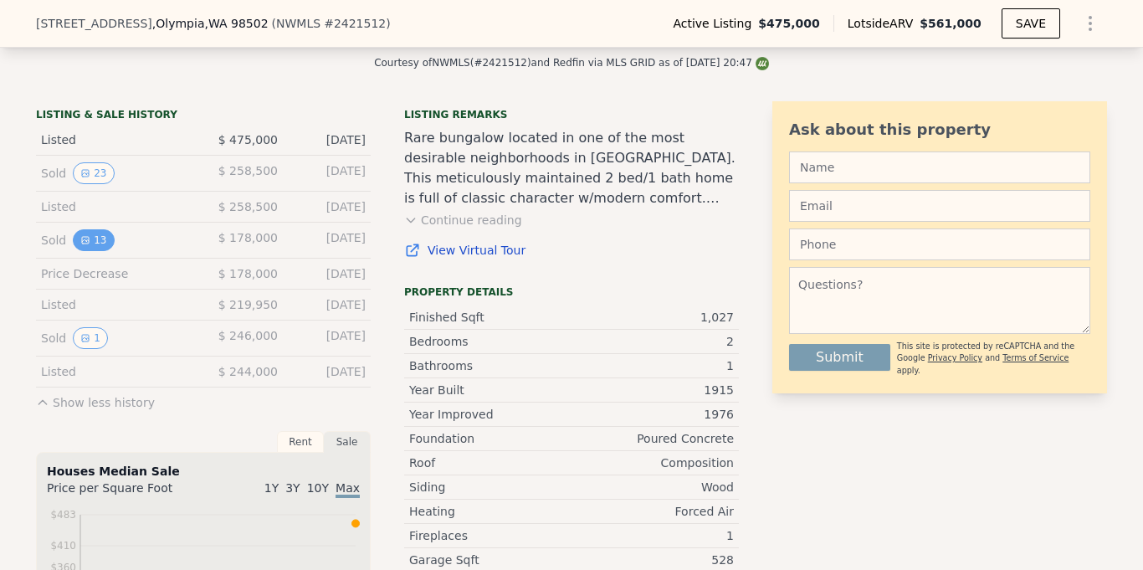
click at [95, 246] on button "13" at bounding box center [93, 240] width 41 height 22
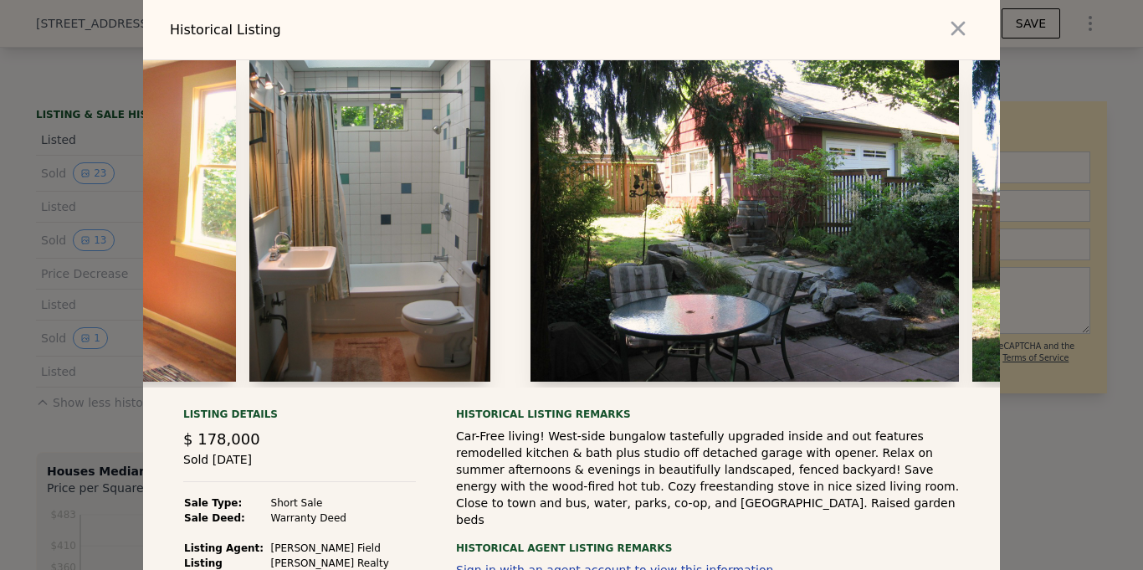
scroll to position [0, 2800]
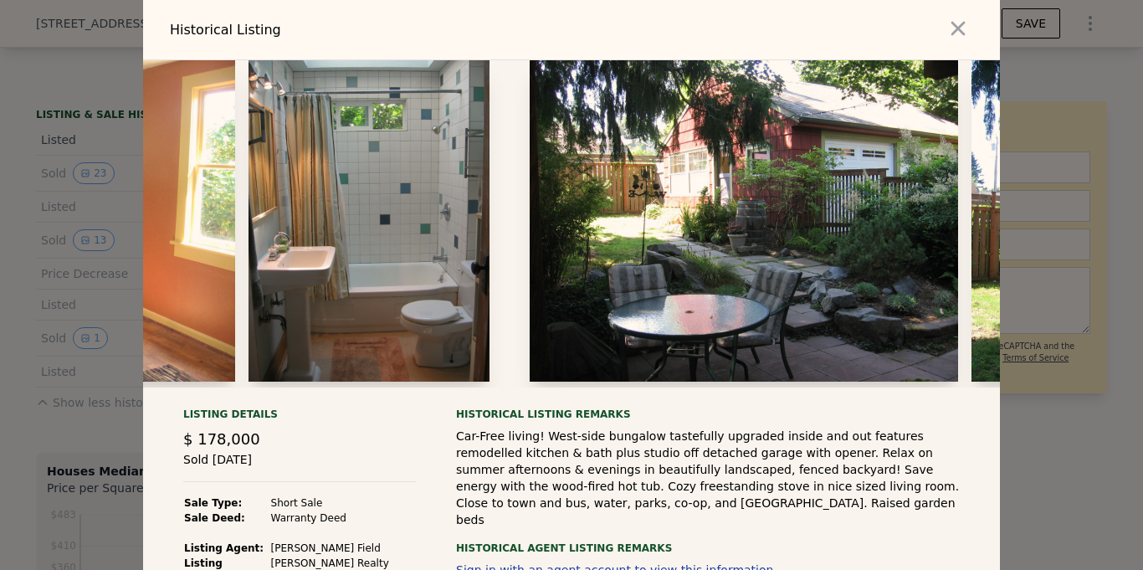
click at [100, 239] on div at bounding box center [571, 285] width 1143 height 570
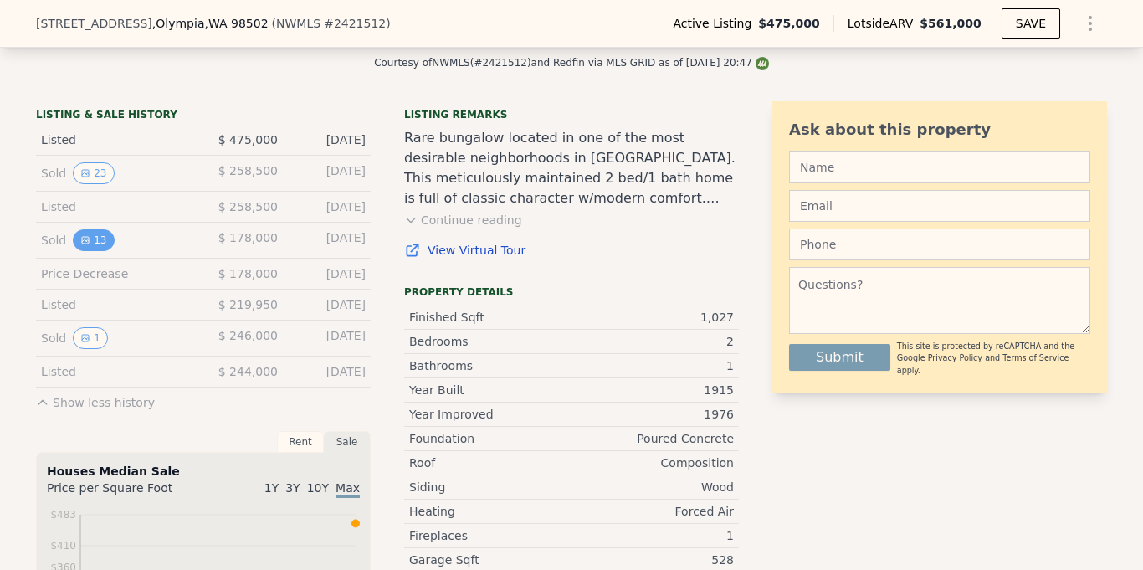
click at [103, 239] on button "13" at bounding box center [93, 240] width 41 height 22
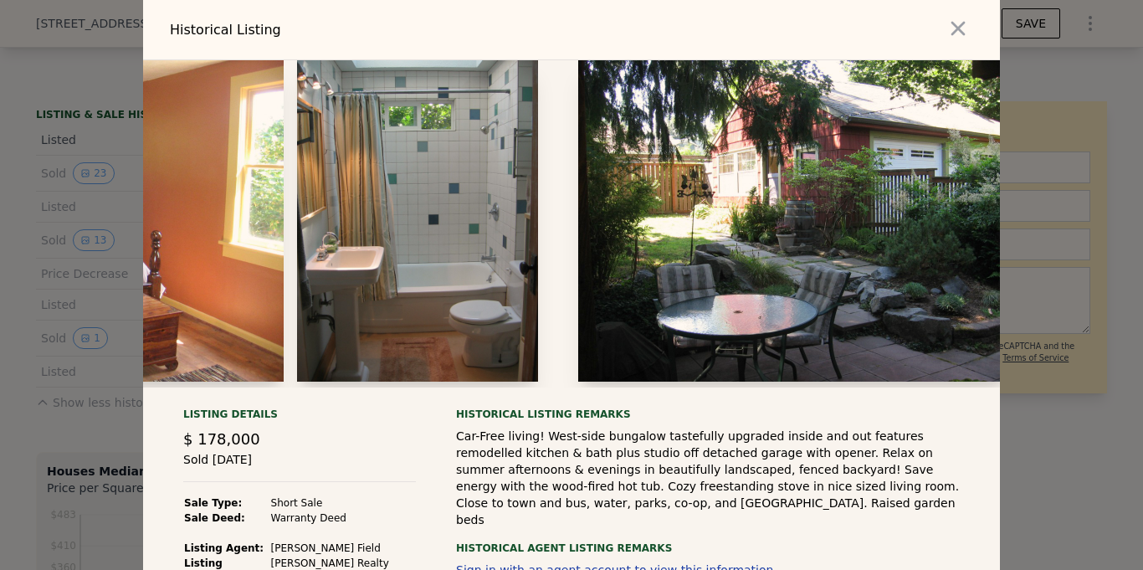
scroll to position [0, 2754]
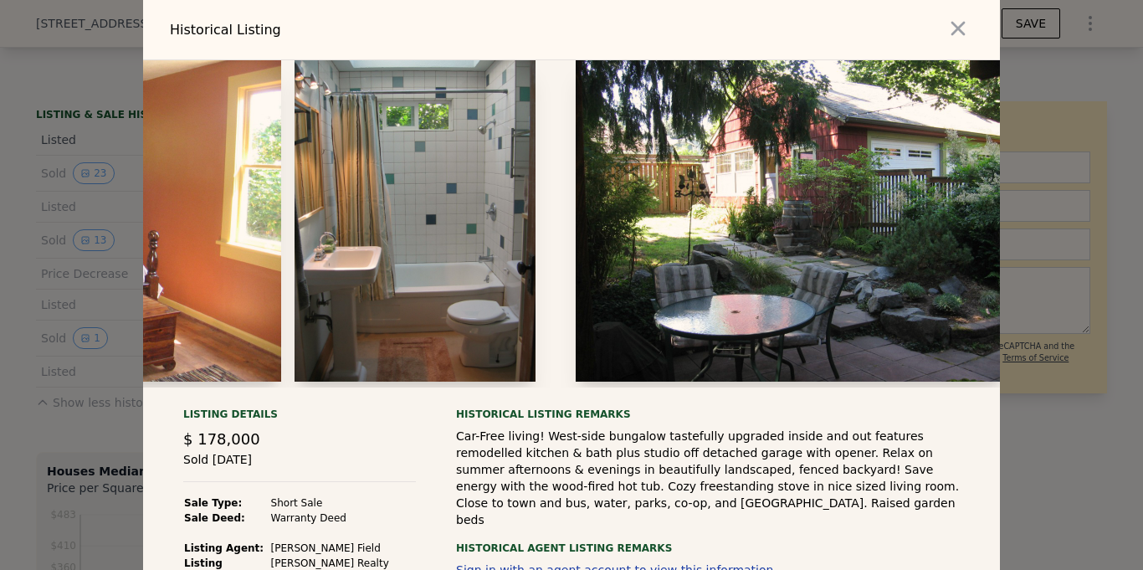
click at [105, 170] on div at bounding box center [571, 285] width 1143 height 570
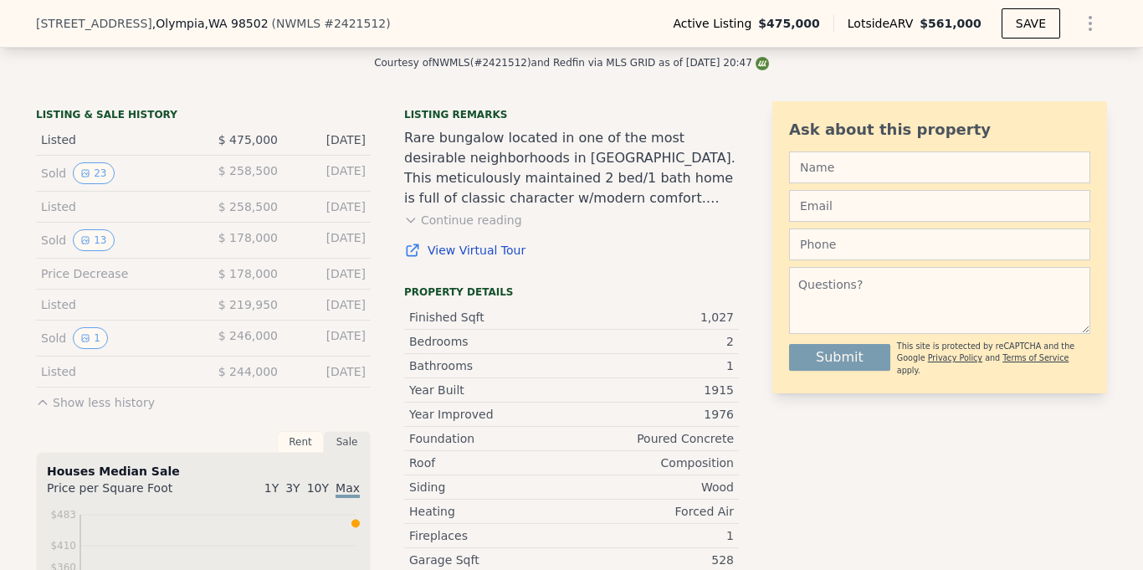
click at [105, 170] on button "23" at bounding box center [93, 173] width 41 height 22
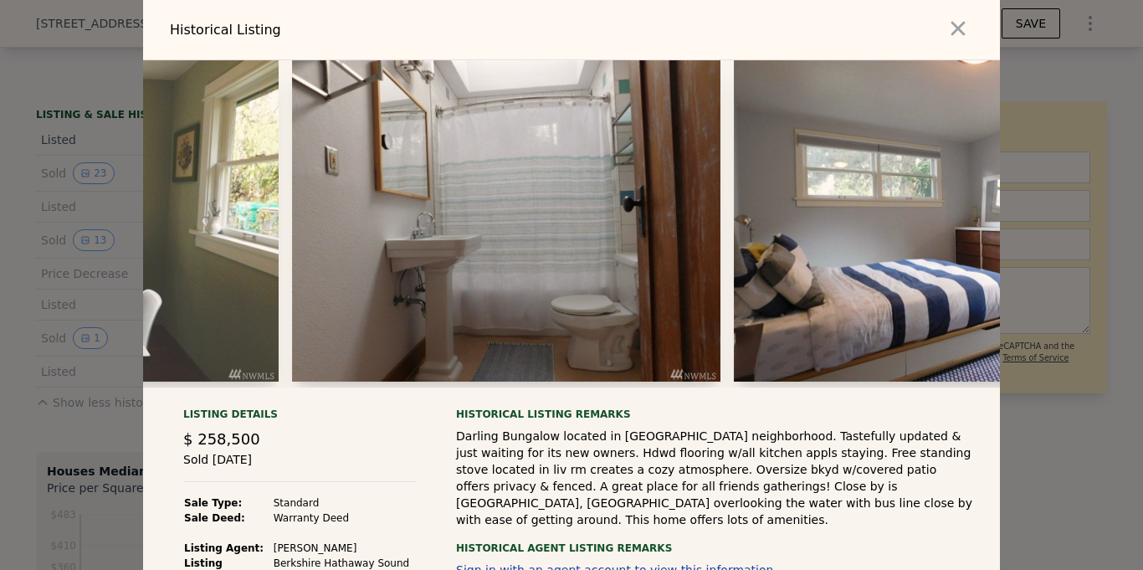
scroll to position [0, 4285]
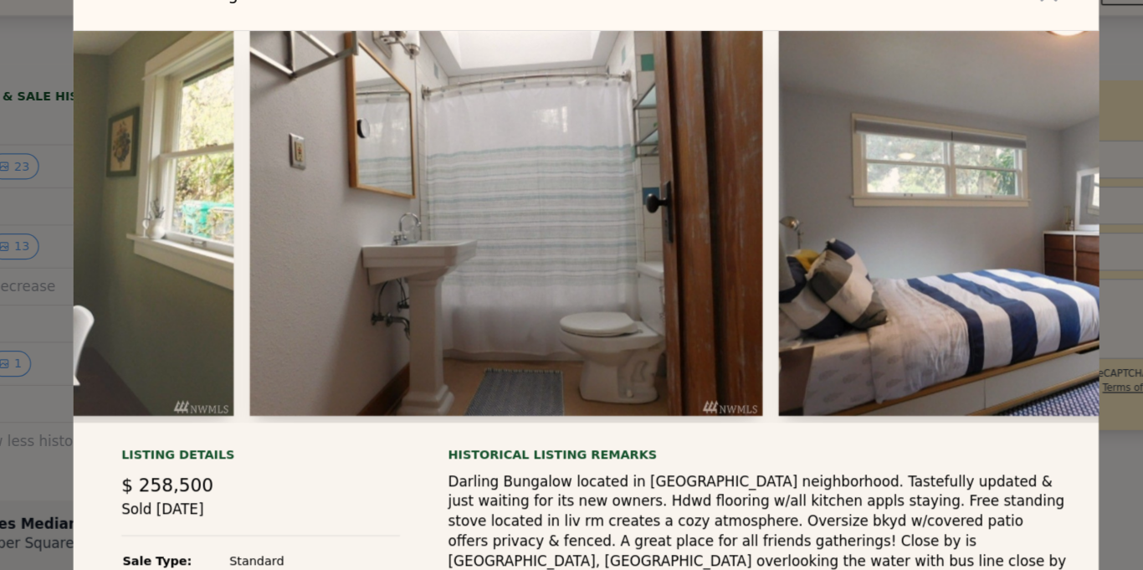
click at [530, 208] on img at bounding box center [504, 220] width 428 height 321
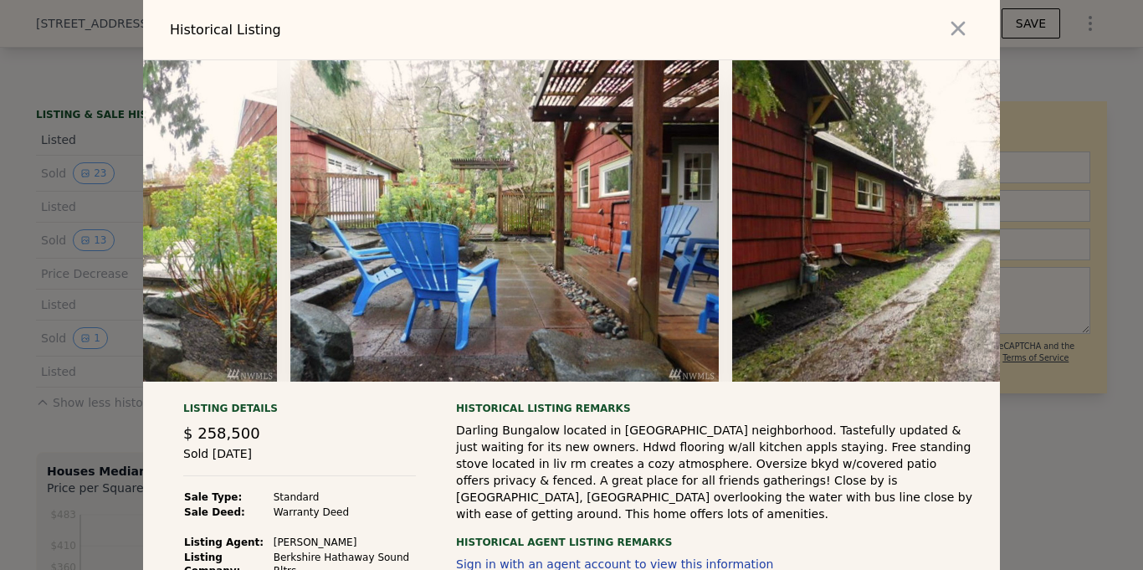
scroll to position [0, 9161]
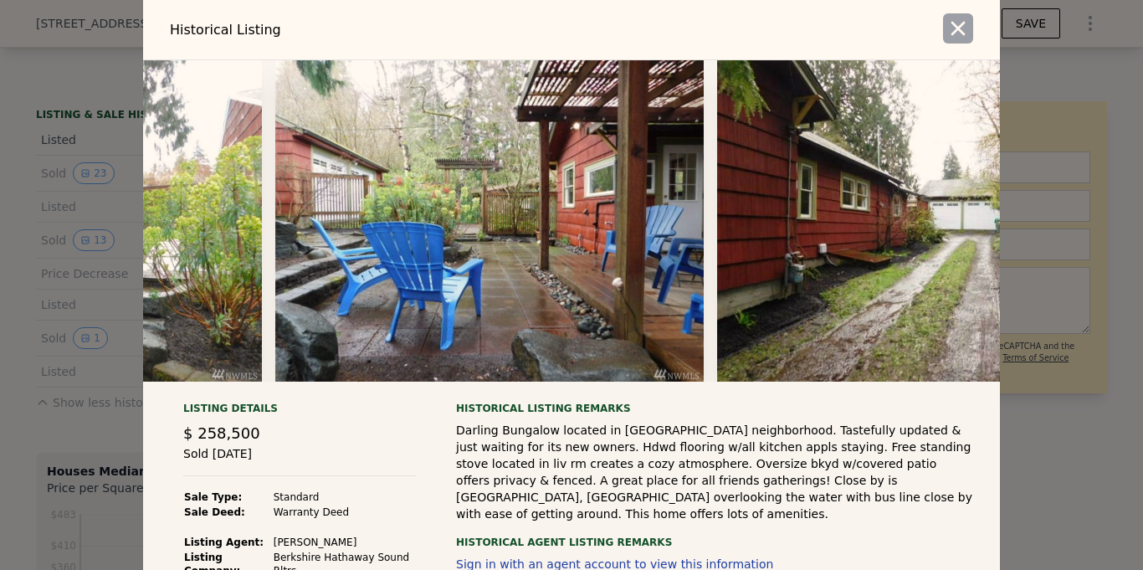
click at [960, 28] on icon "button" at bounding box center [959, 29] width 14 height 14
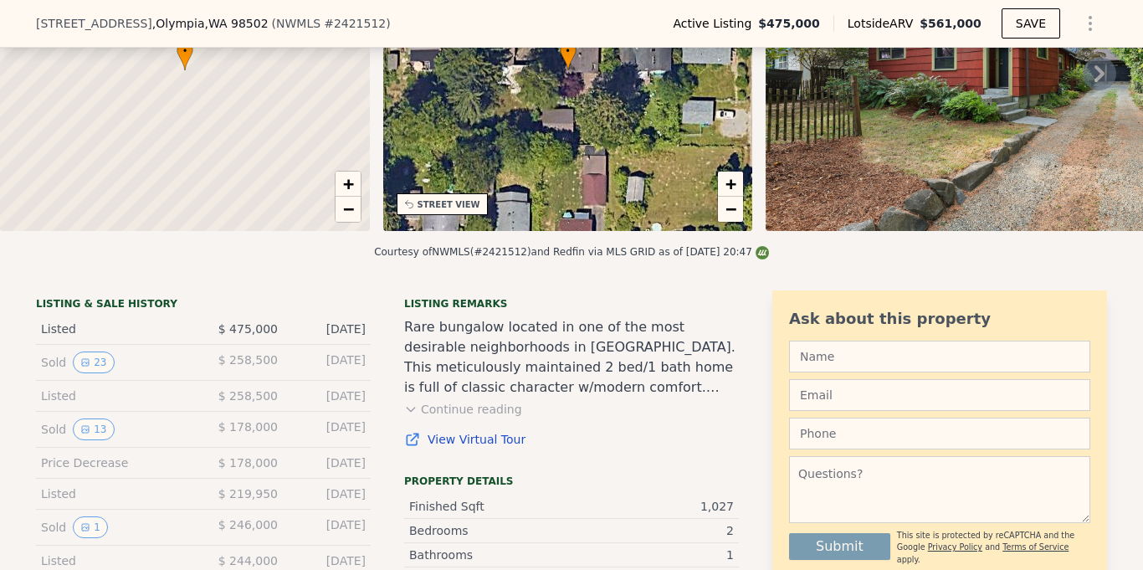
scroll to position [183, 0]
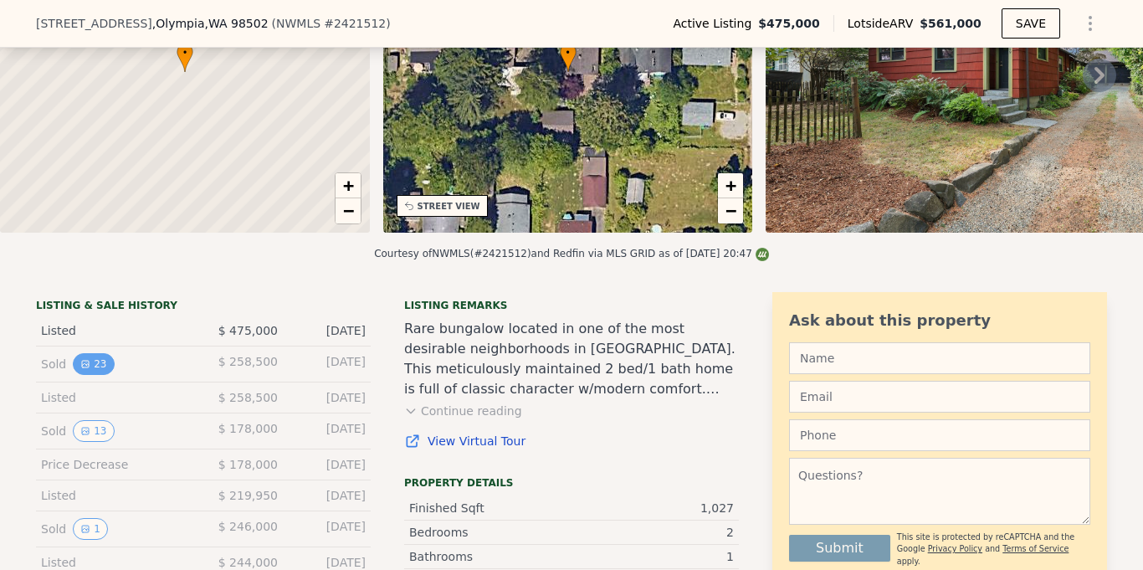
click at [82, 361] on icon "View historical data" at bounding box center [85, 364] width 7 height 7
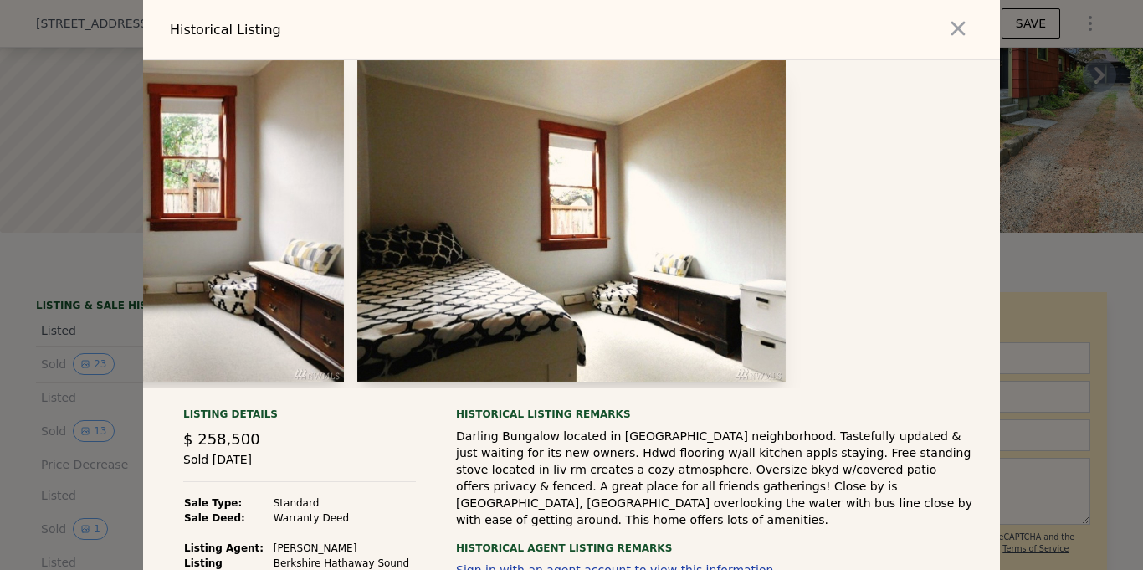
scroll to position [0, 6665]
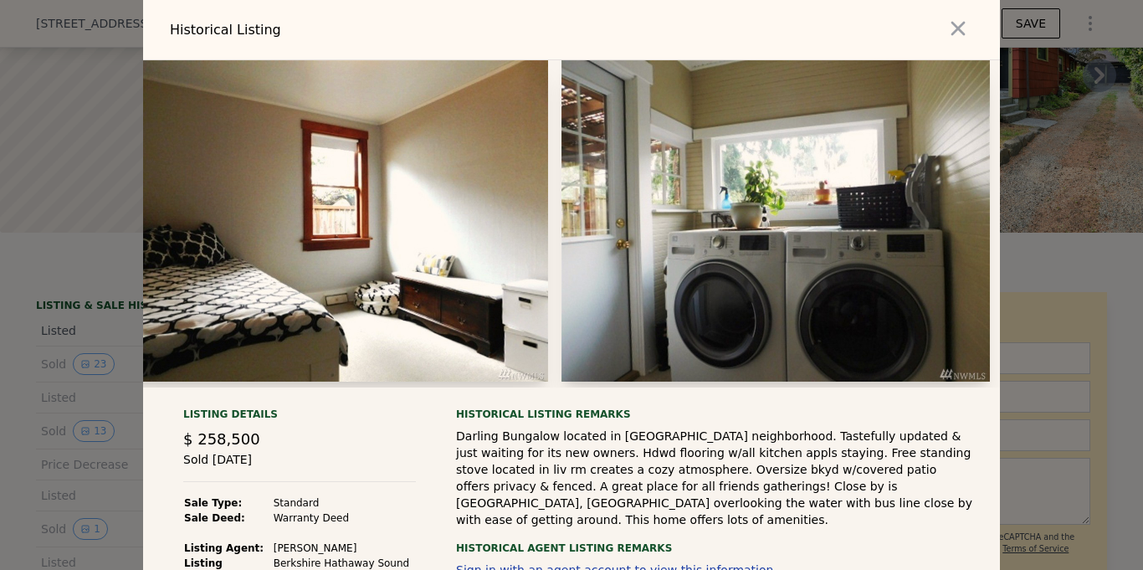
click at [87, 417] on div at bounding box center [571, 285] width 1143 height 570
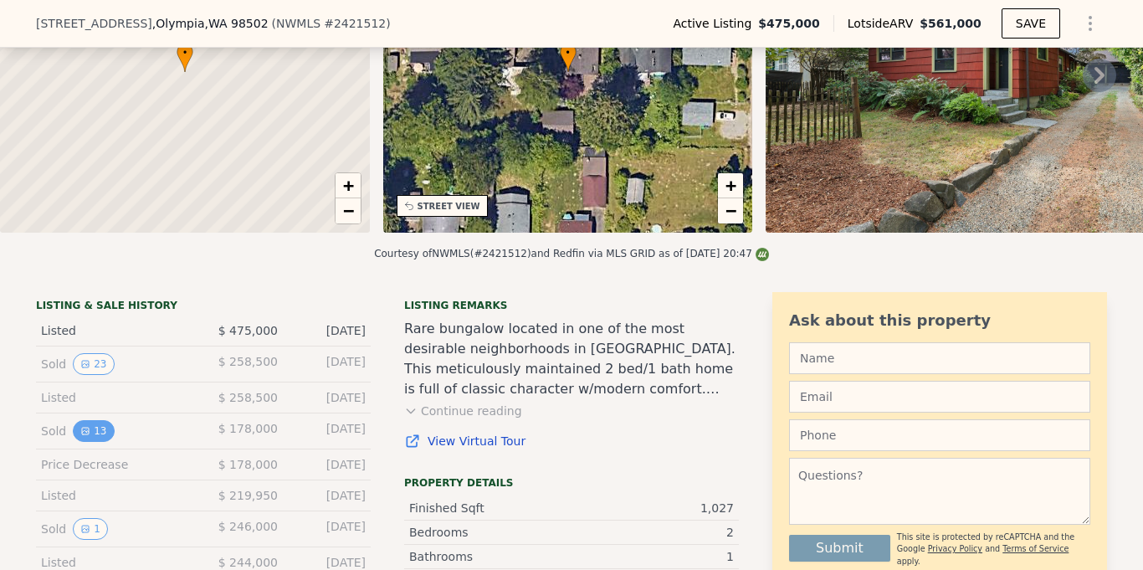
click at [96, 431] on button "13" at bounding box center [93, 431] width 41 height 22
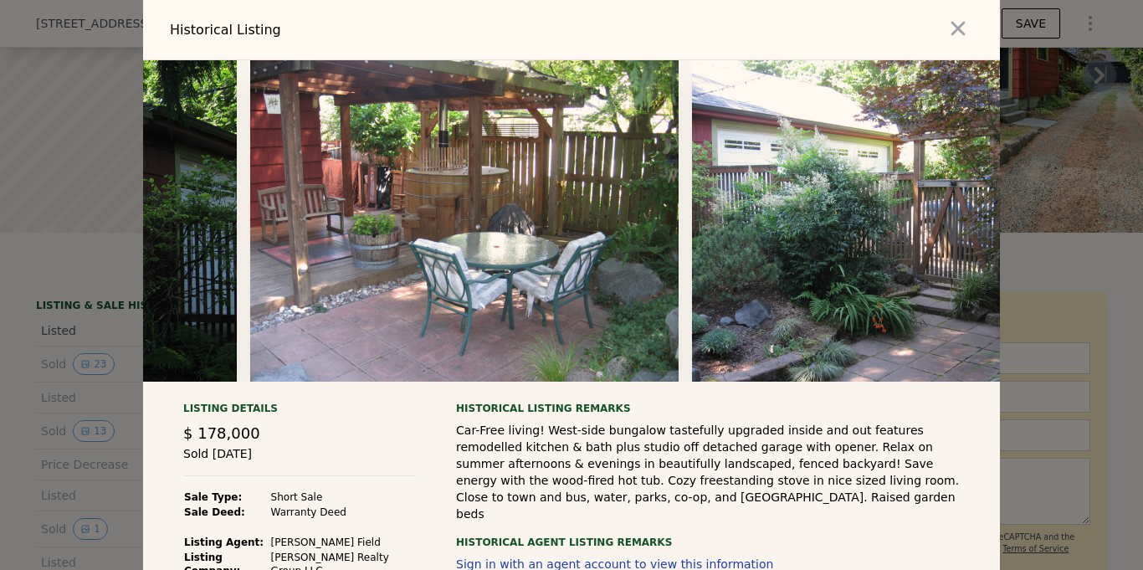
scroll to position [0, 4111]
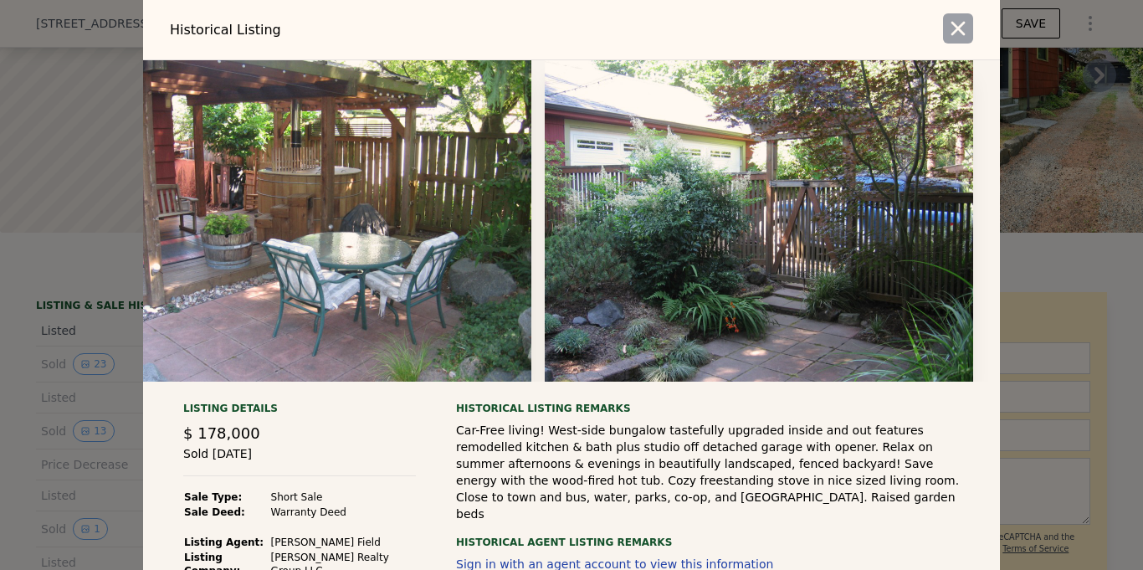
click at [953, 28] on icon "button" at bounding box center [958, 28] width 23 height 23
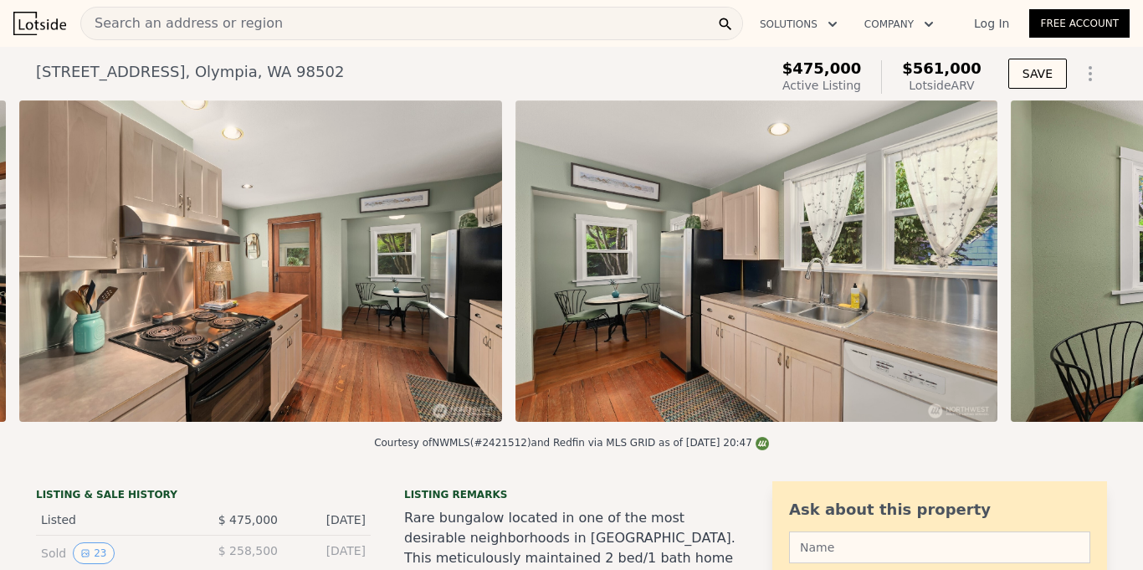
scroll to position [0, 5226]
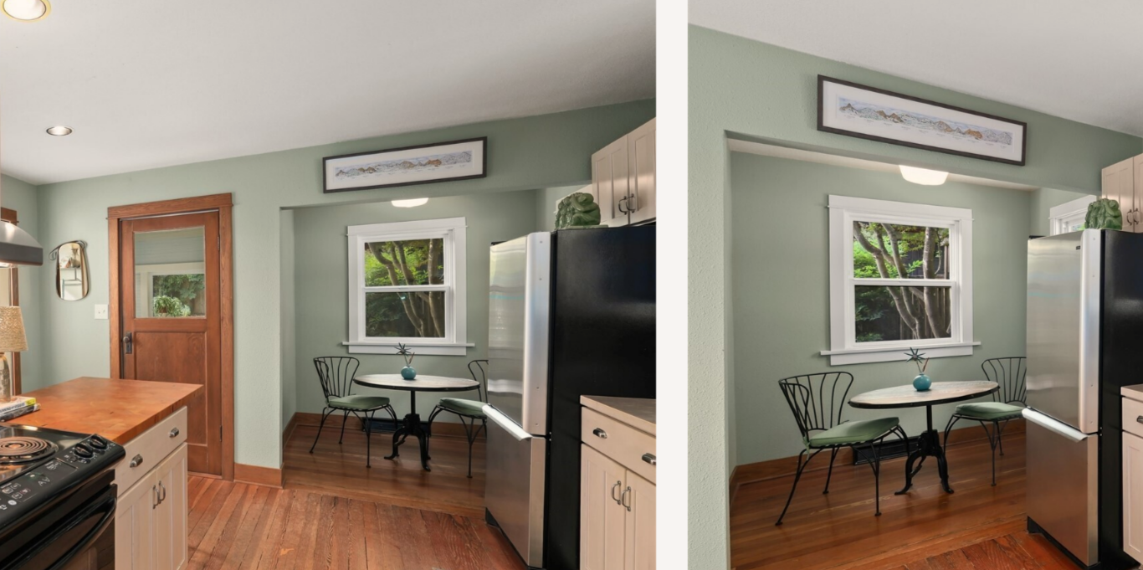
click at [365, 228] on img at bounding box center [248, 260] width 482 height 321
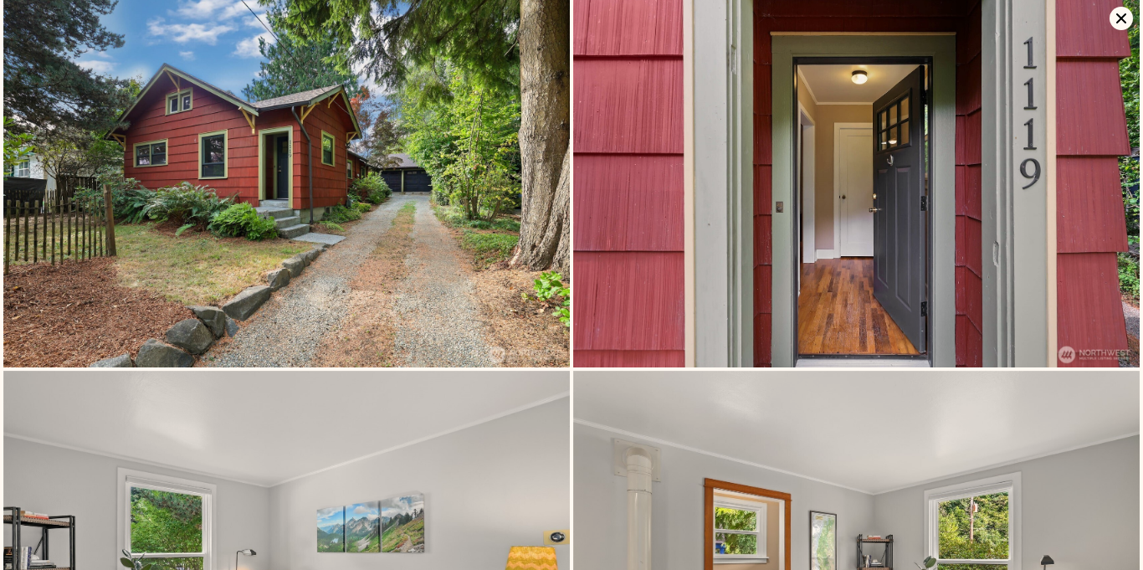
scroll to position [0, 0]
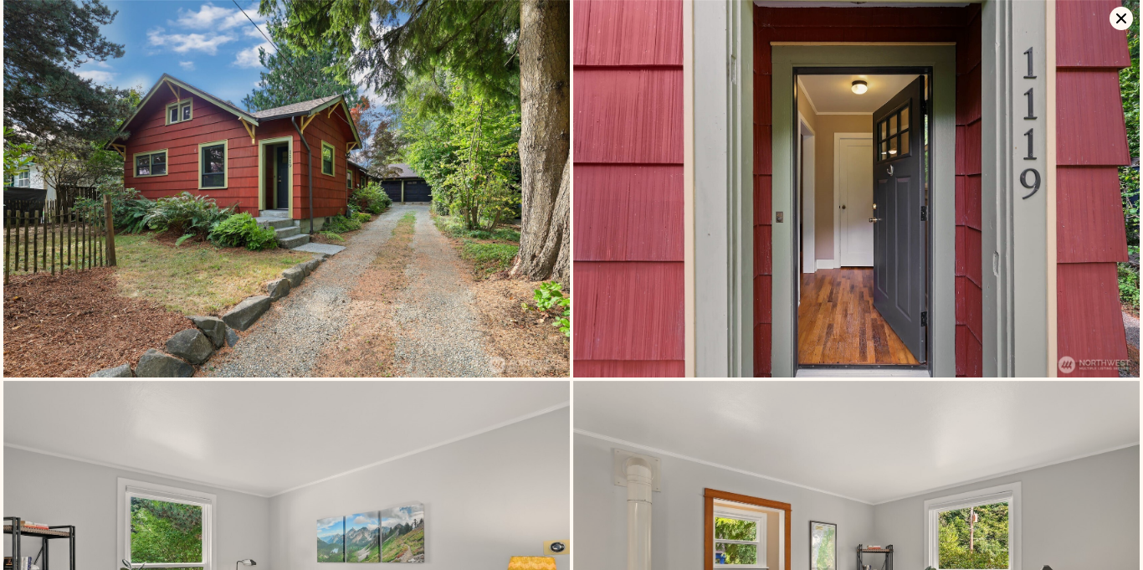
click at [1123, 18] on icon at bounding box center [1121, 18] width 23 height 23
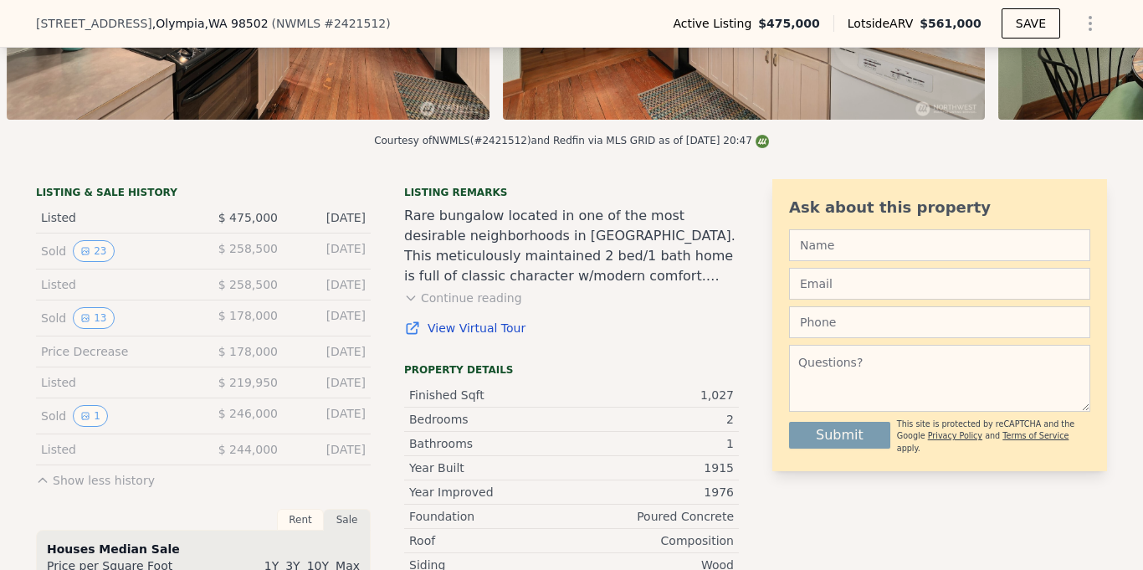
scroll to position [297, 0]
click at [99, 316] on button "13" at bounding box center [93, 317] width 41 height 22
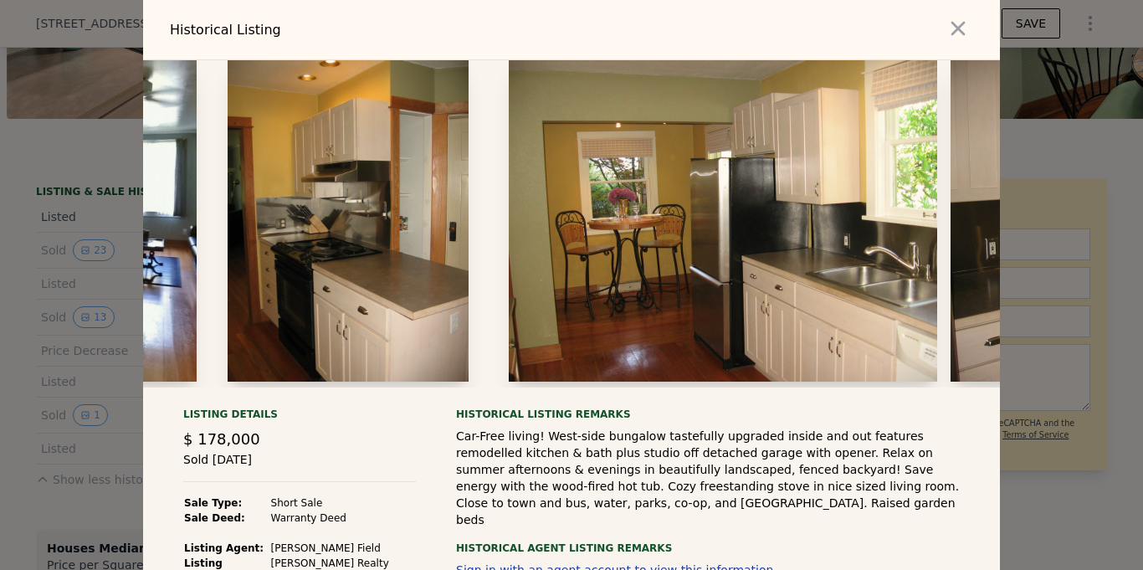
scroll to position [0, 654]
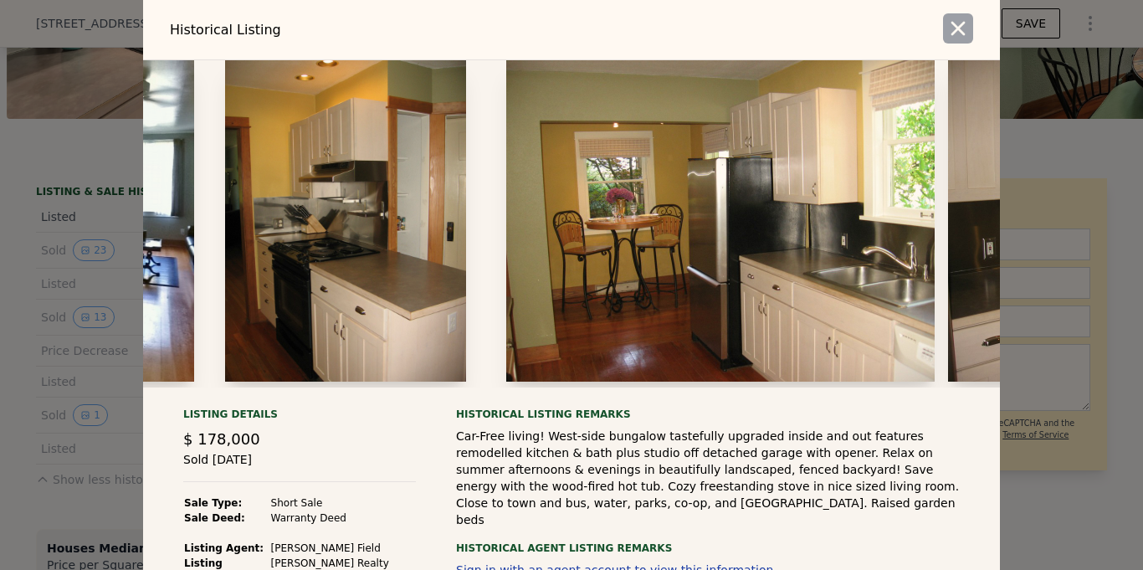
click at [961, 28] on icon "button" at bounding box center [958, 28] width 23 height 23
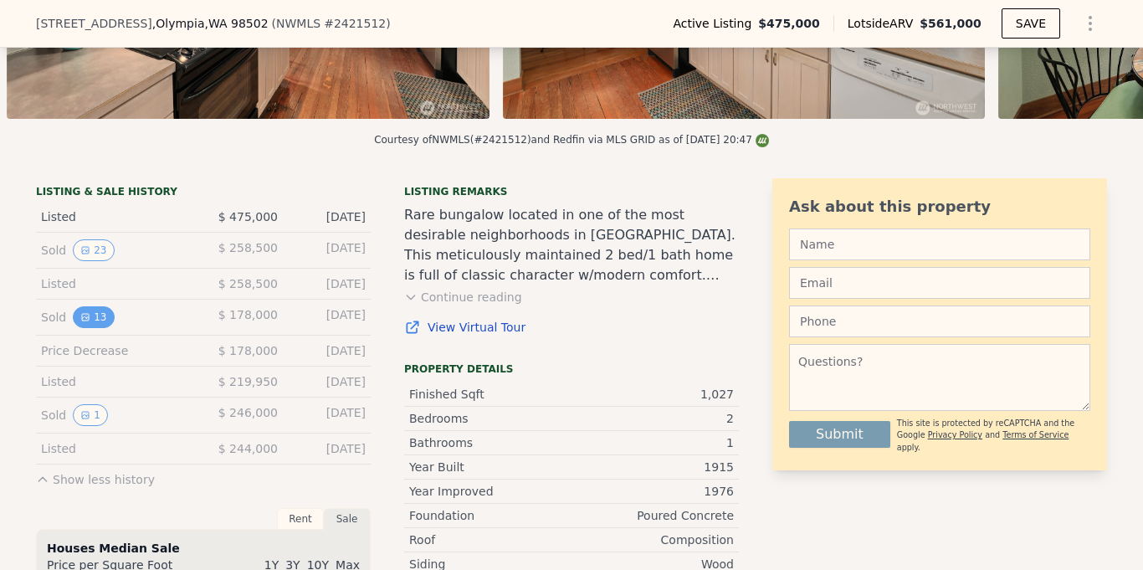
click at [90, 320] on button "13" at bounding box center [93, 317] width 41 height 22
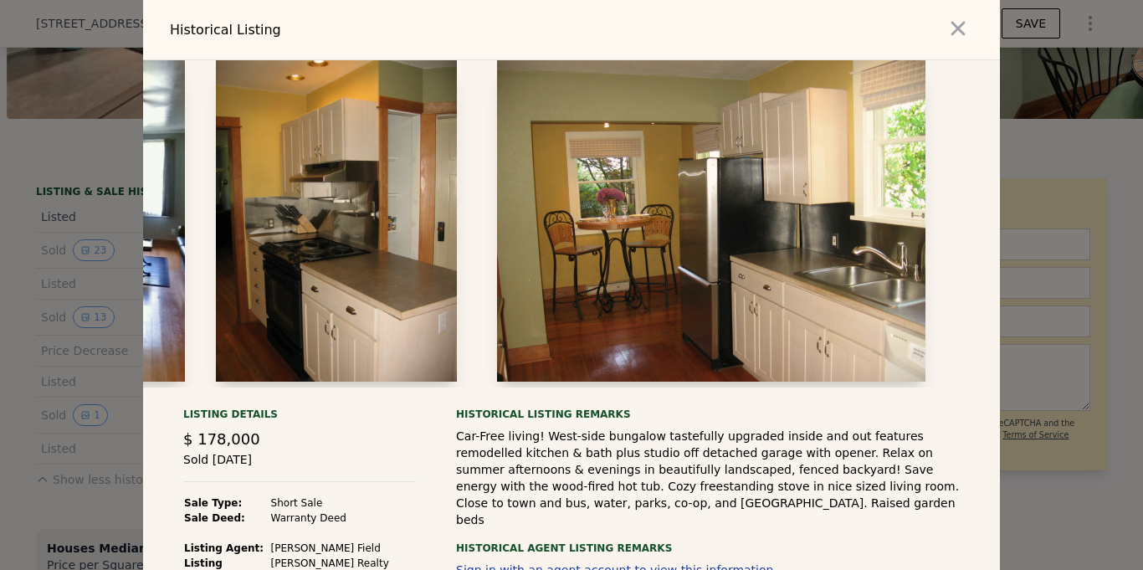
scroll to position [0, 671]
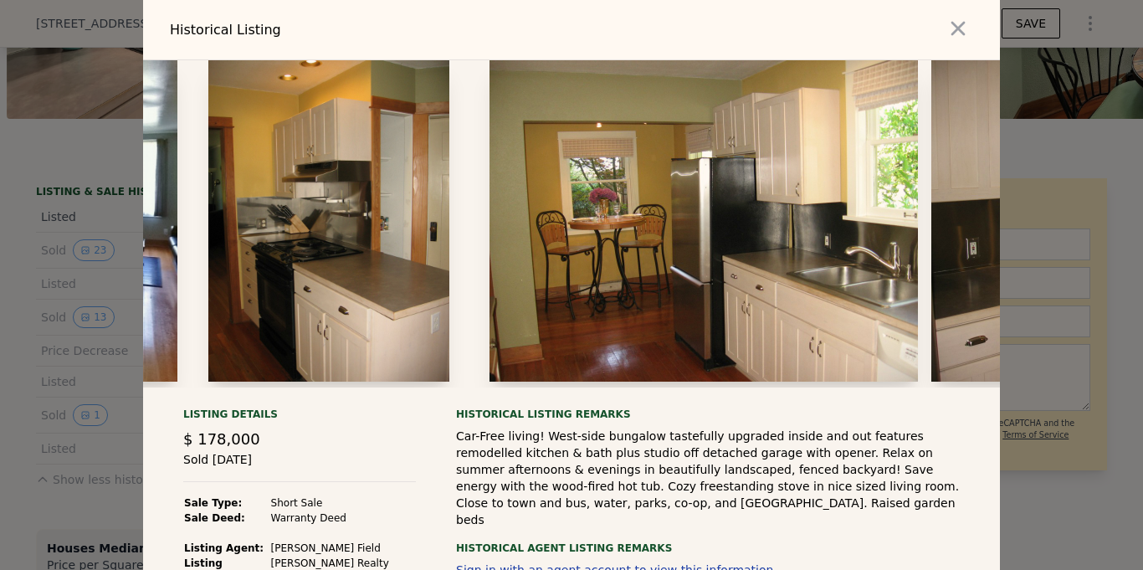
click at [15, 364] on div at bounding box center [571, 285] width 1143 height 570
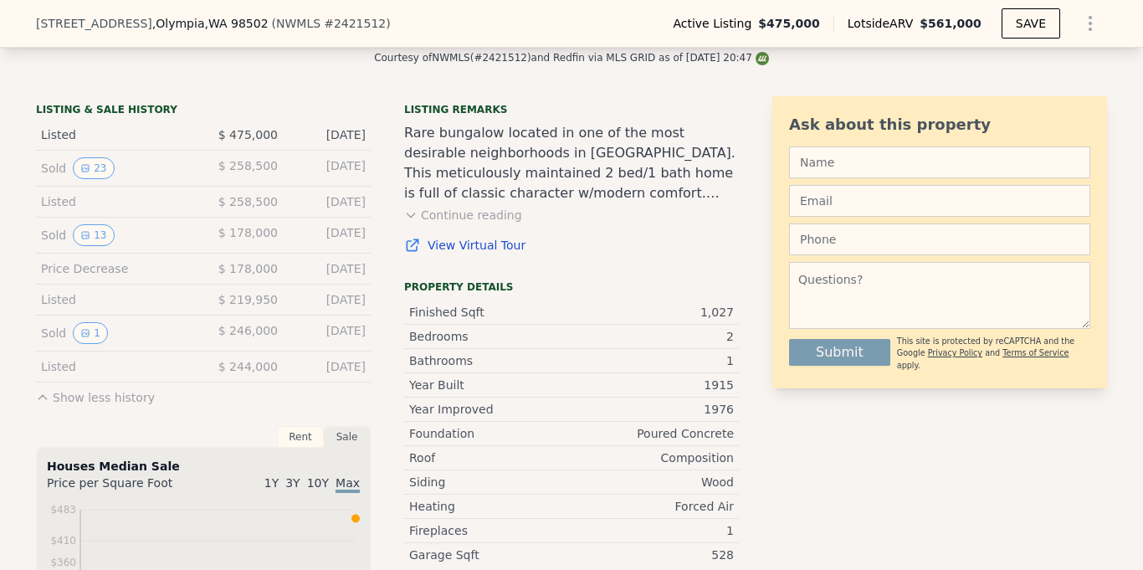
scroll to position [377, 0]
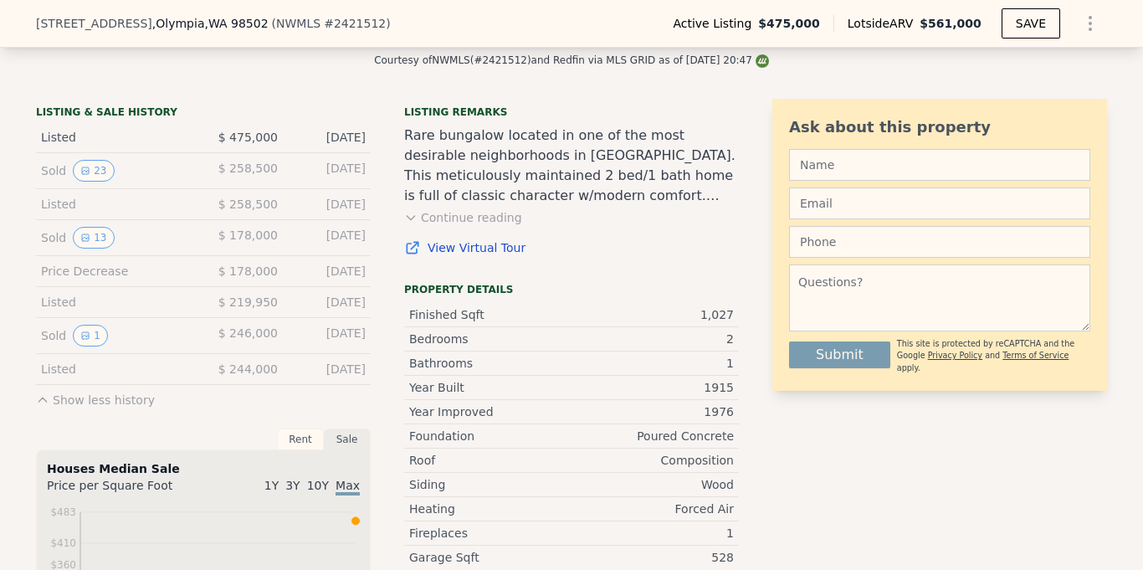
click at [317, 205] on div "[DATE]" at bounding box center [328, 204] width 74 height 17
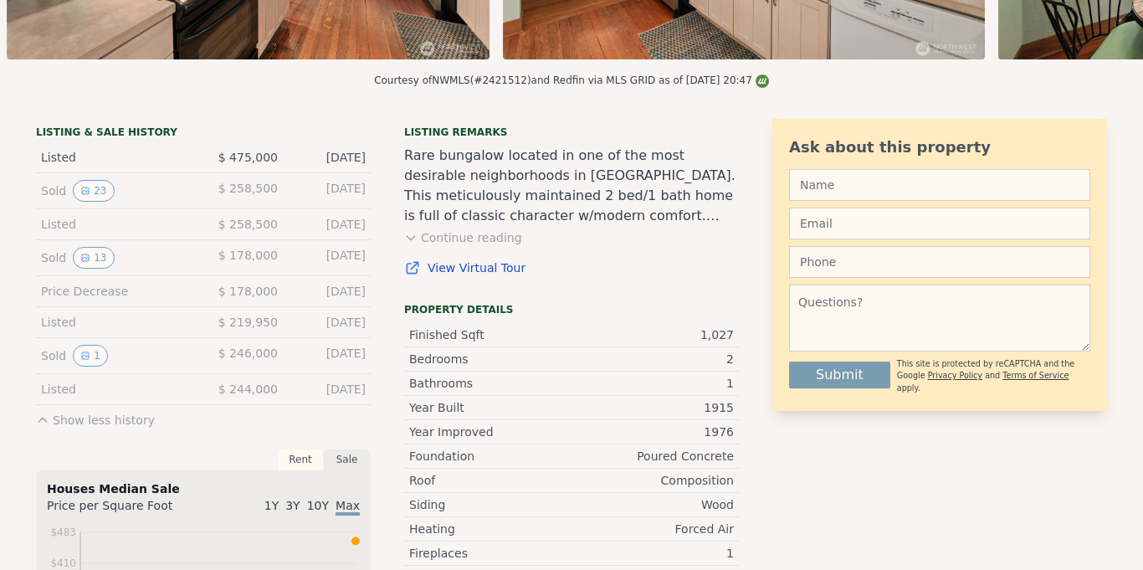
scroll to position [0, 0]
